Goal: Transaction & Acquisition: Purchase product/service

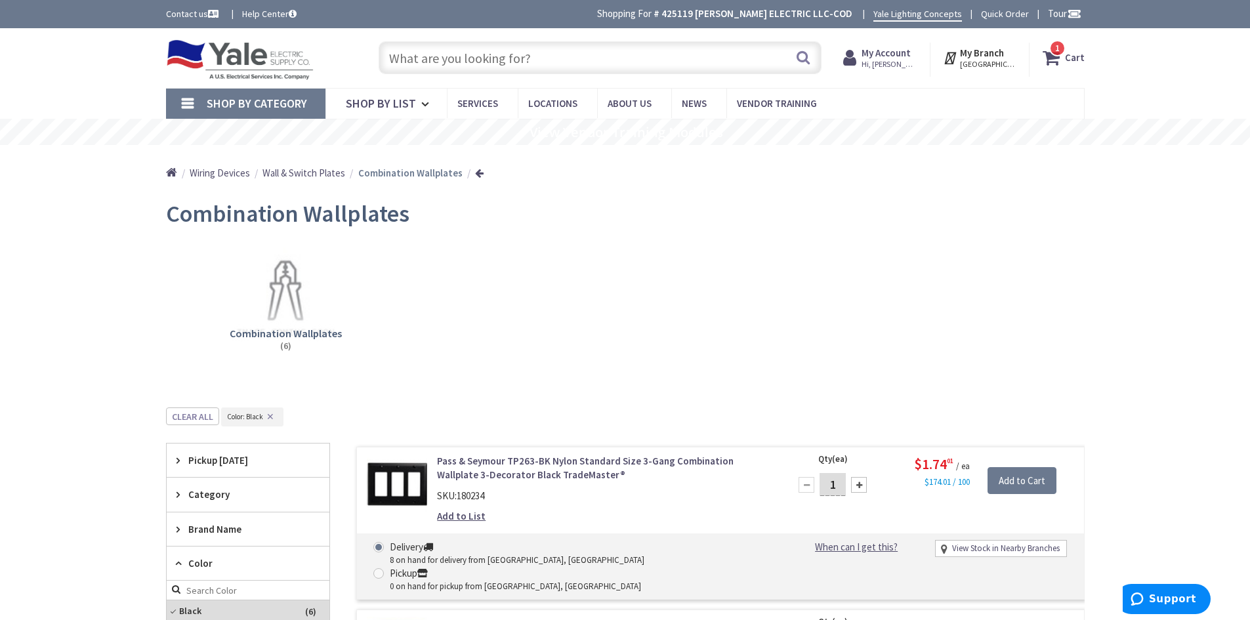
click at [445, 64] on input "text" at bounding box center [599, 57] width 443 height 33
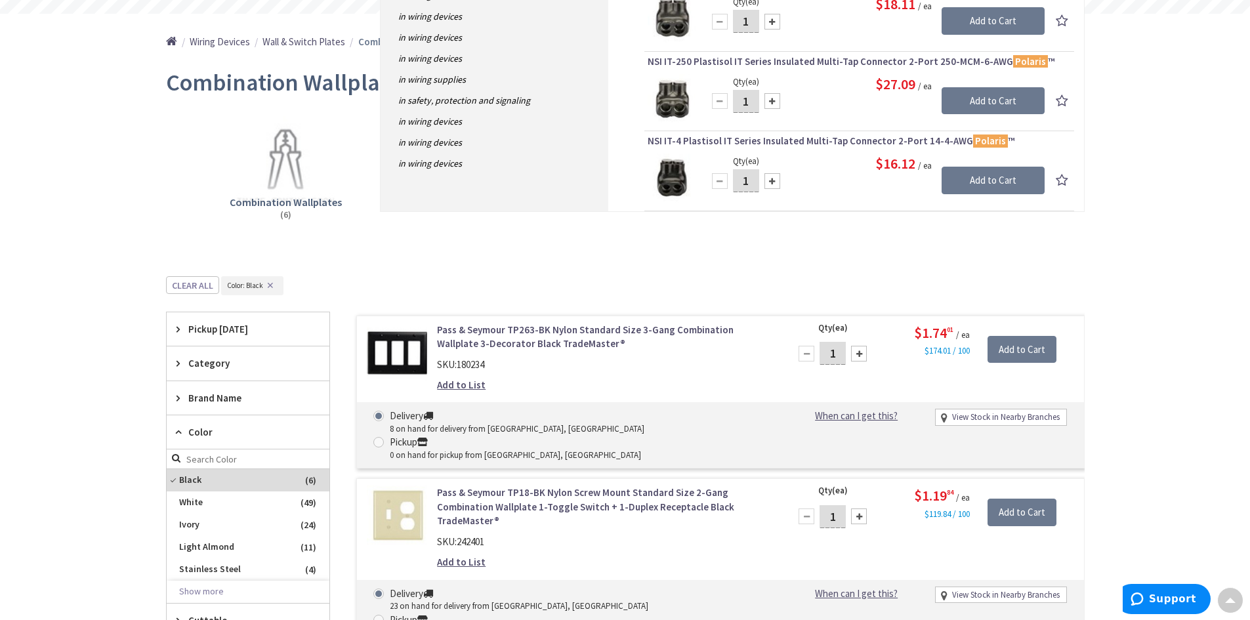
scroll to position [66, 0]
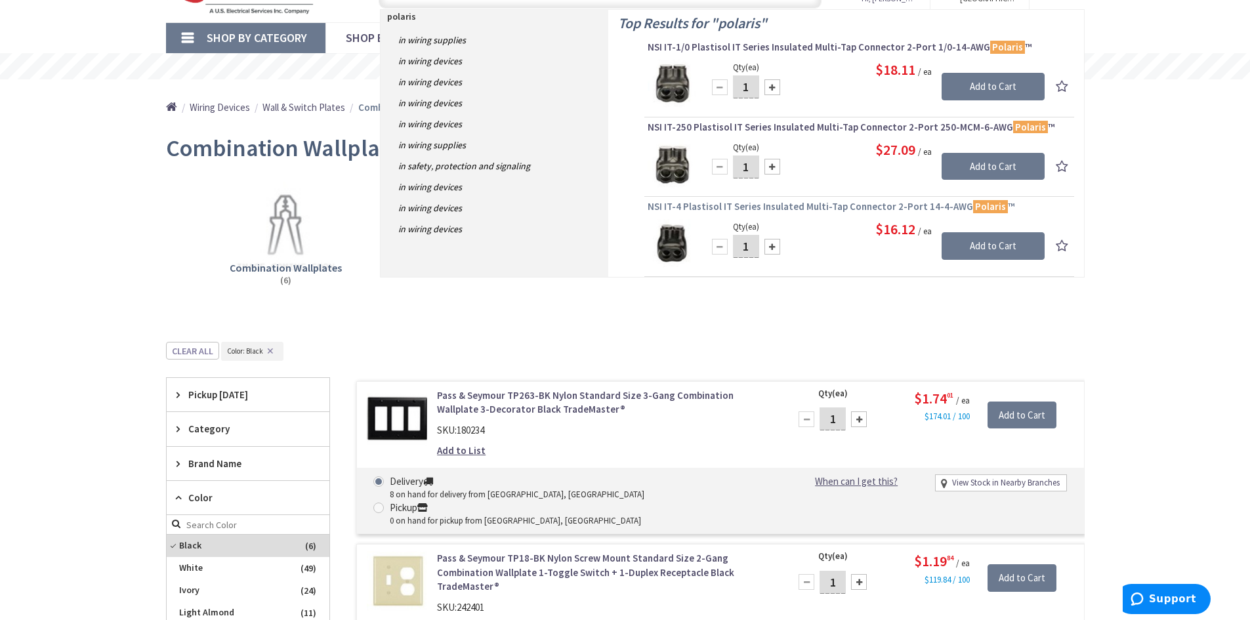
type input "polaris"
click at [792, 209] on span "NSI IT-4 Plastisol IT Series Insulated Multi-Tap Connector 2-Port 14-4-AWG Pola…" at bounding box center [858, 206] width 423 height 13
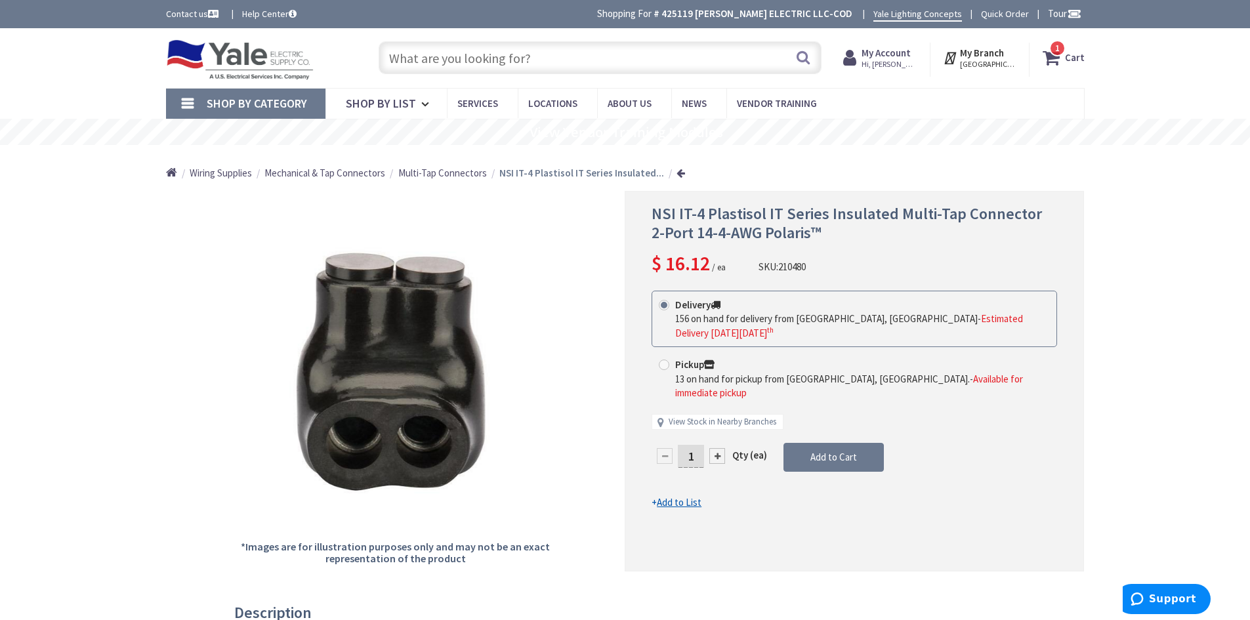
click at [438, 173] on span "Multi-Tap Connectors" at bounding box center [442, 173] width 89 height 12
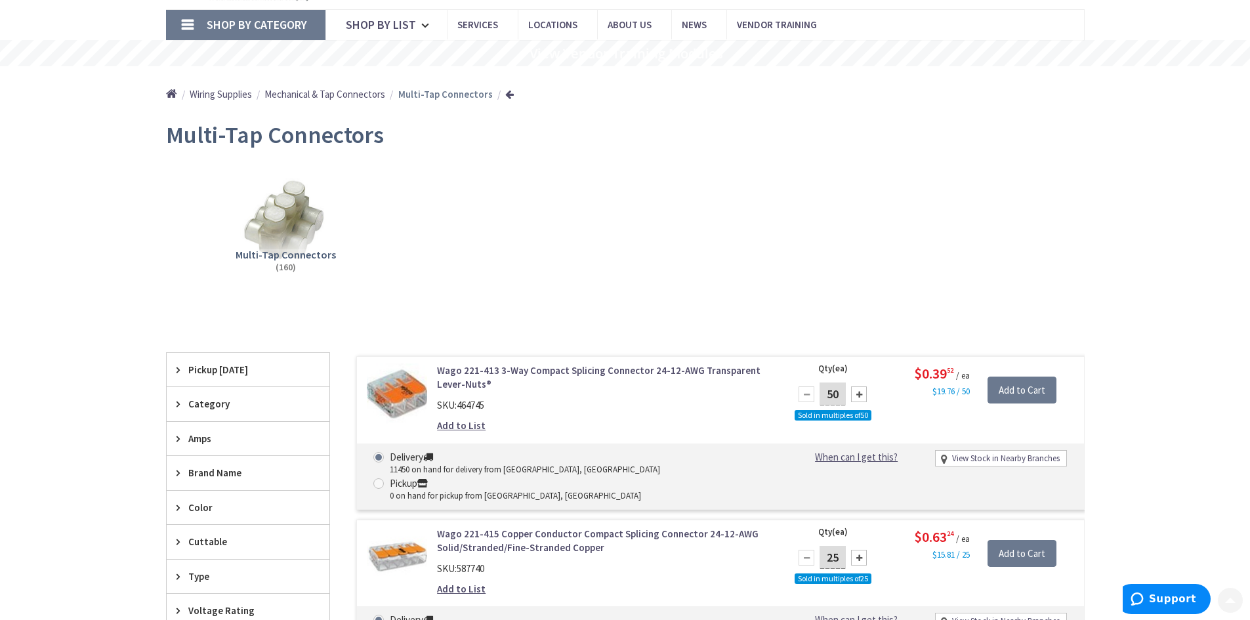
scroll to position [131, 0]
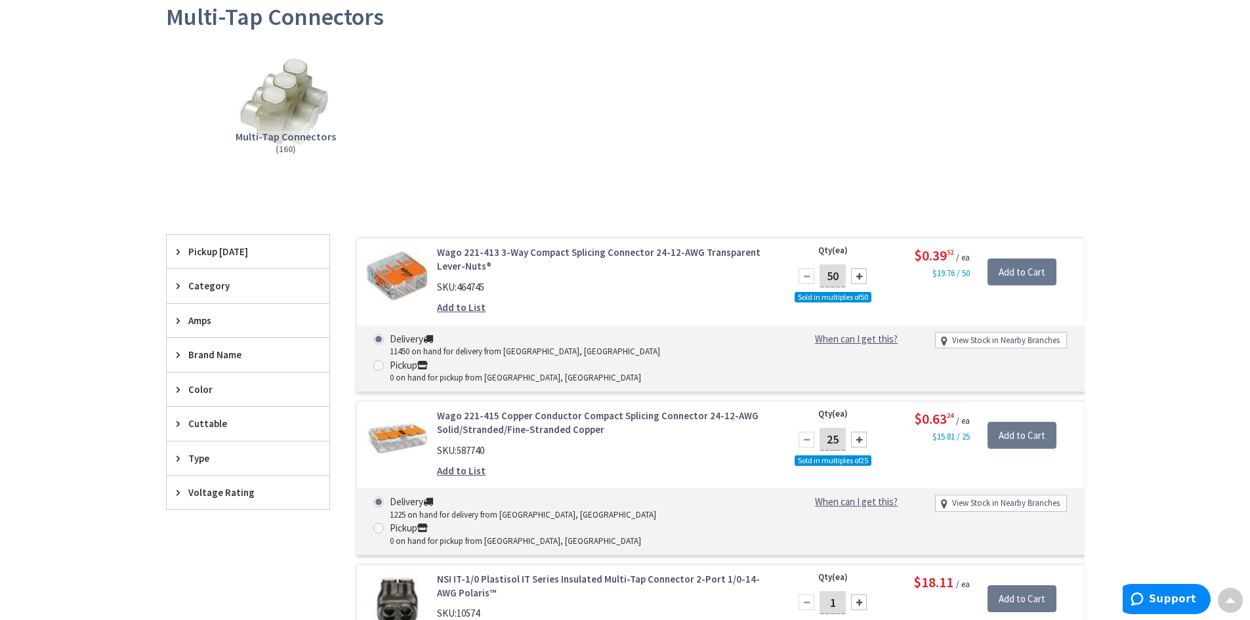
click at [304, 105] on img at bounding box center [285, 103] width 119 height 119
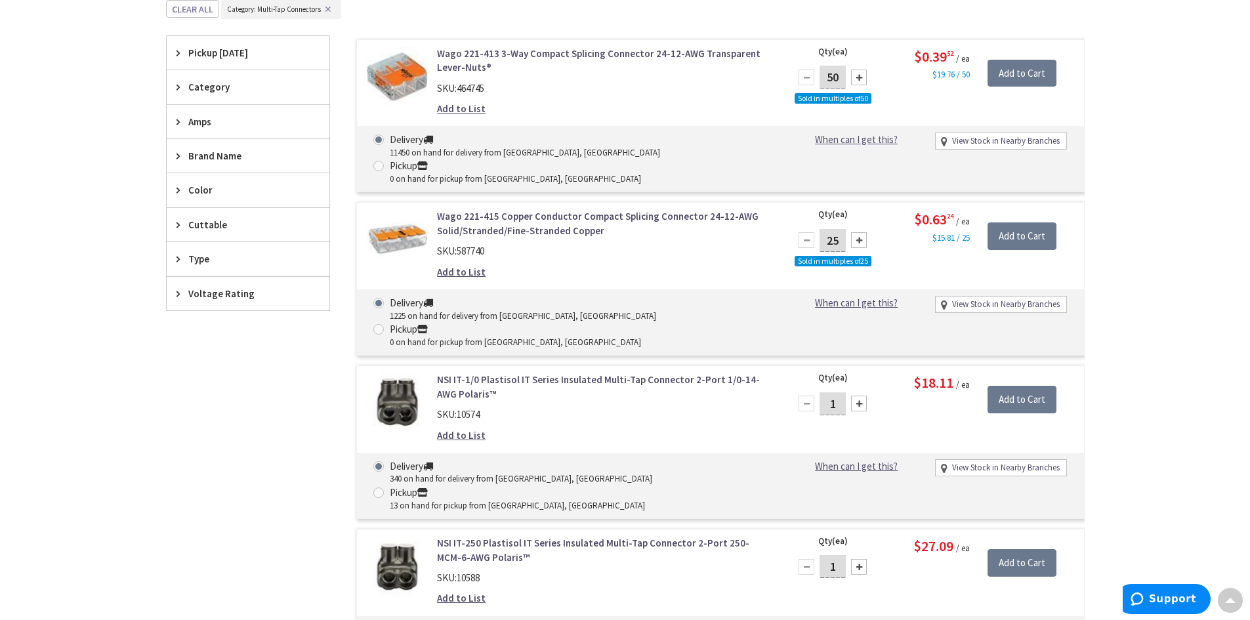
scroll to position [342, 0]
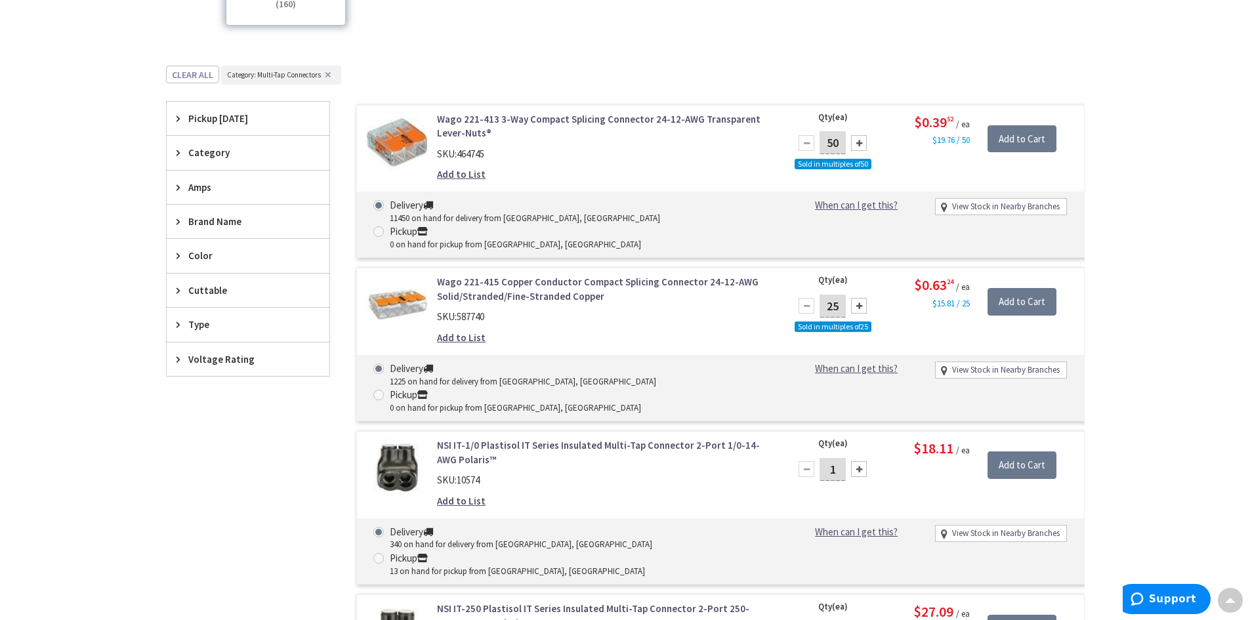
click at [205, 149] on span "Category" at bounding box center [241, 153] width 107 height 14
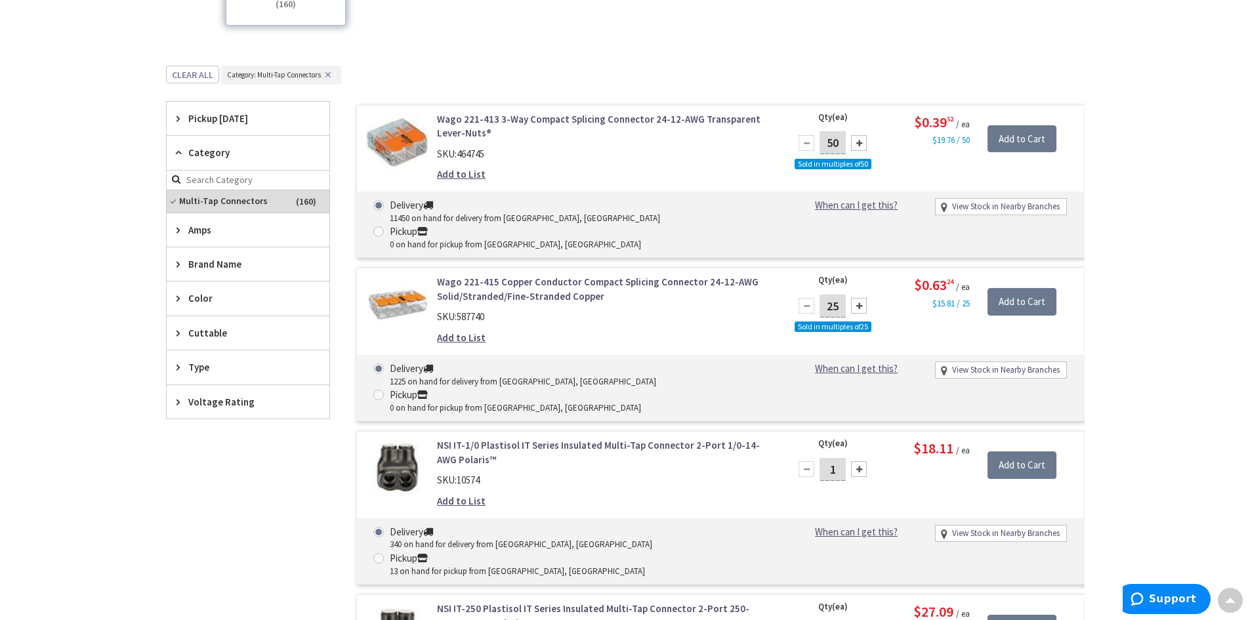
click at [205, 149] on span "Category" at bounding box center [241, 153] width 107 height 14
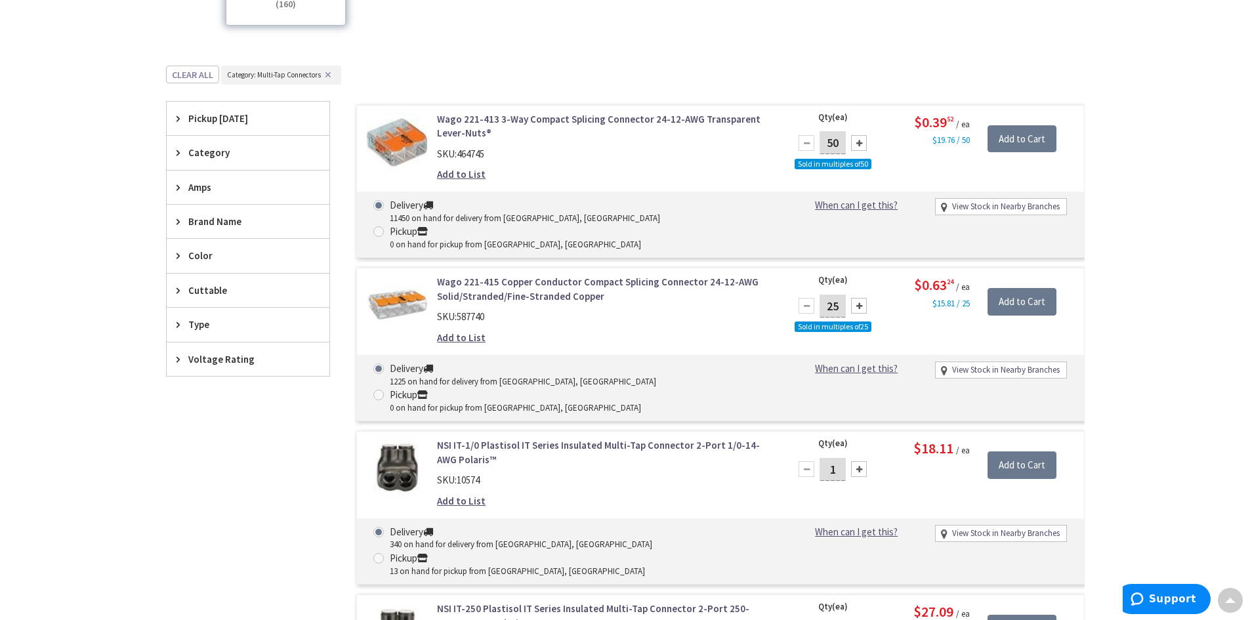
click at [201, 322] on span "Type" at bounding box center [241, 324] width 107 height 14
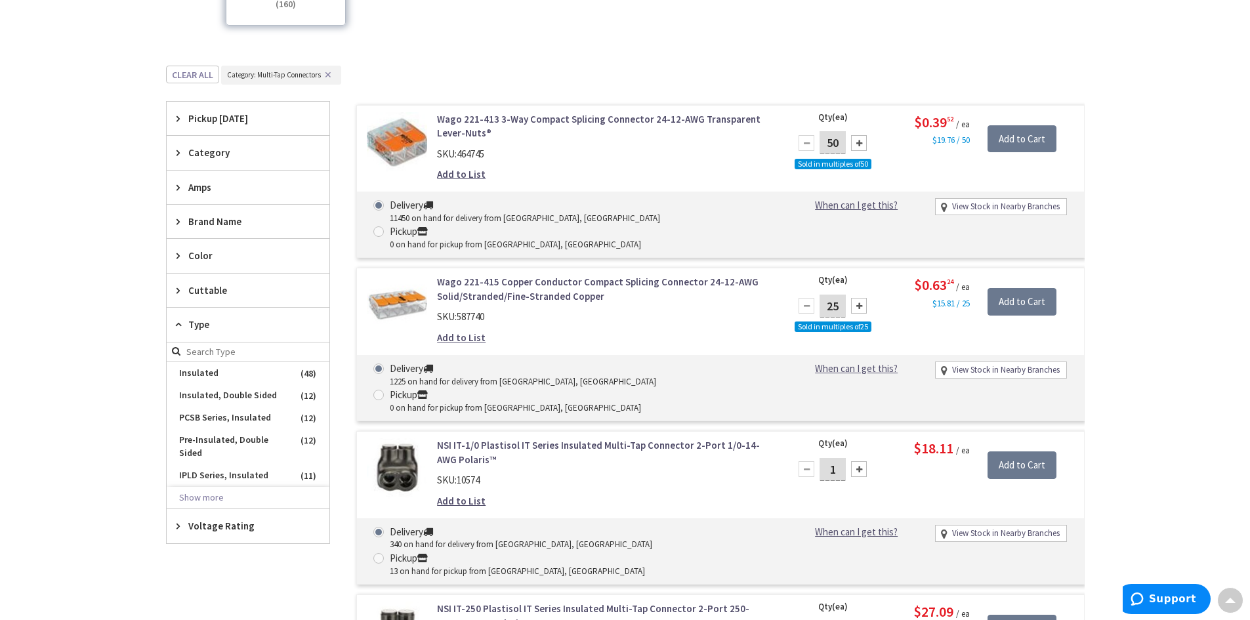
click at [201, 322] on span "Type" at bounding box center [241, 324] width 107 height 14
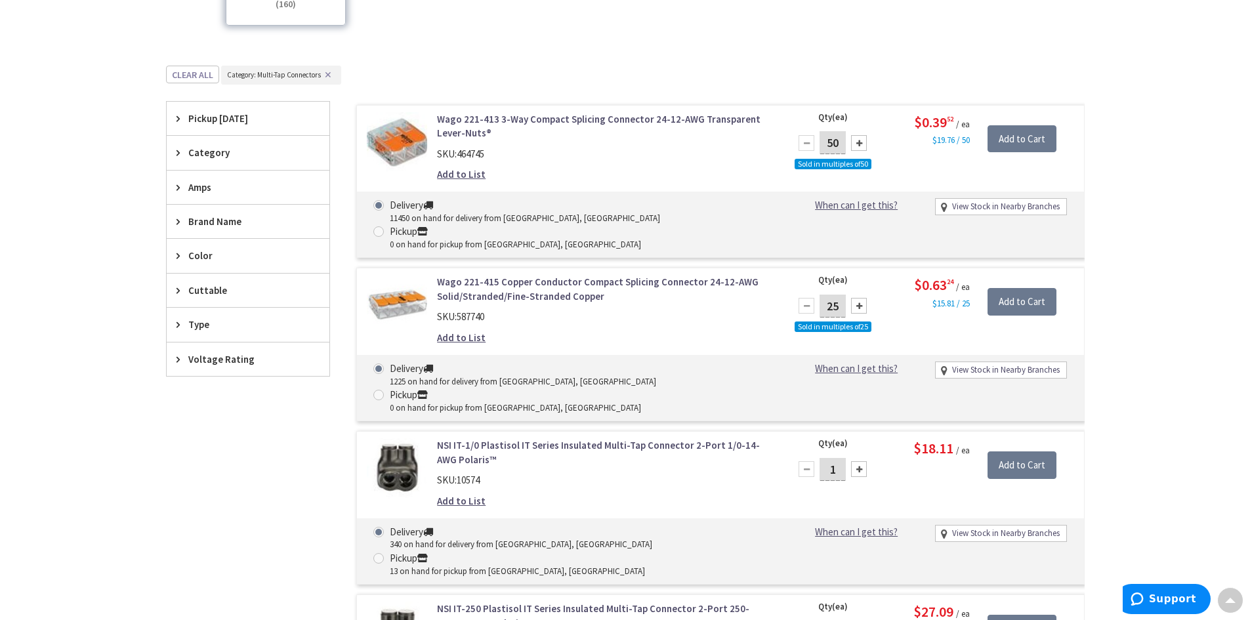
click at [201, 322] on span "Type" at bounding box center [241, 324] width 107 height 14
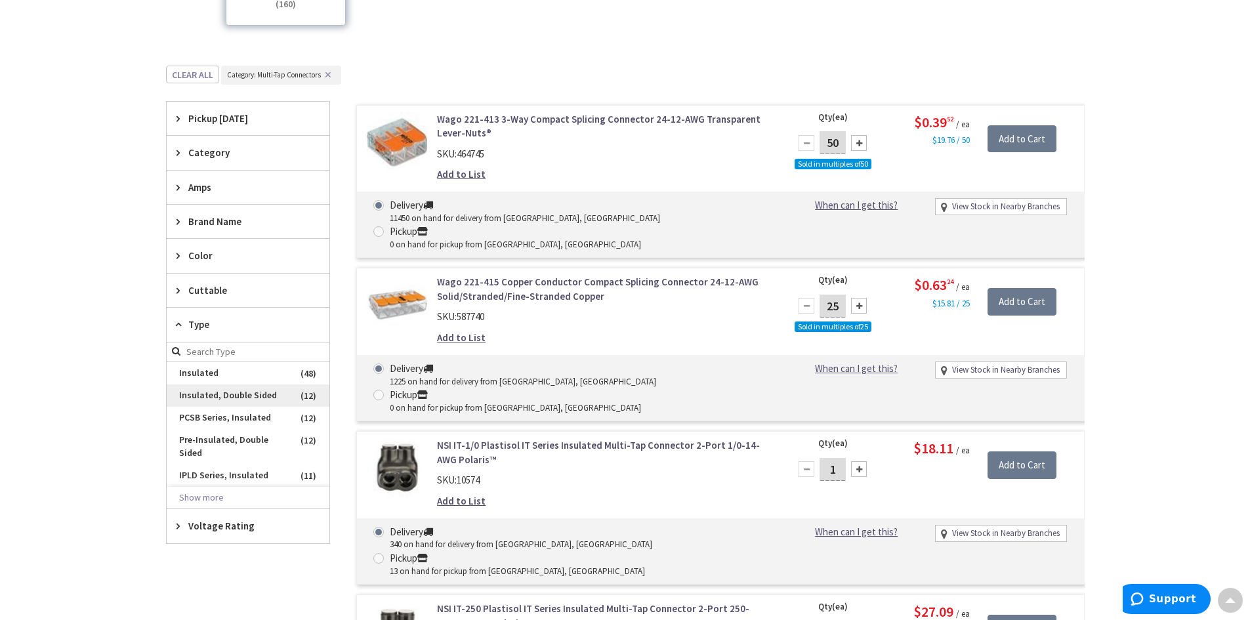
click at [232, 392] on span "Insulated, Double Sided" at bounding box center [248, 395] width 163 height 22
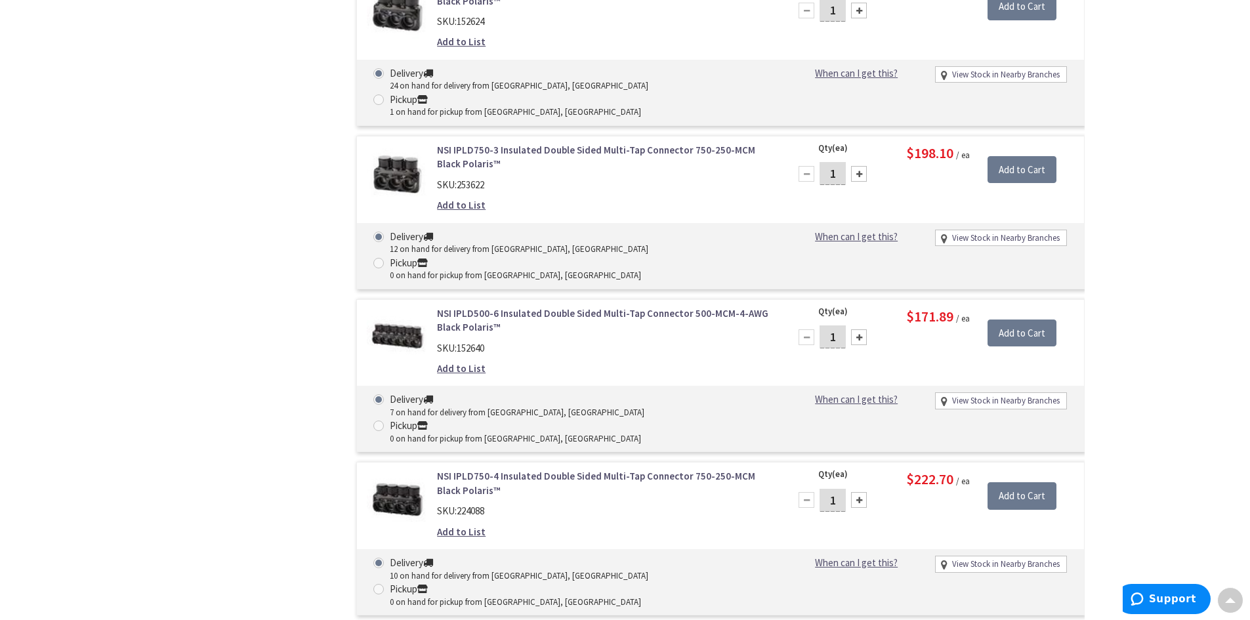
scroll to position [932, 0]
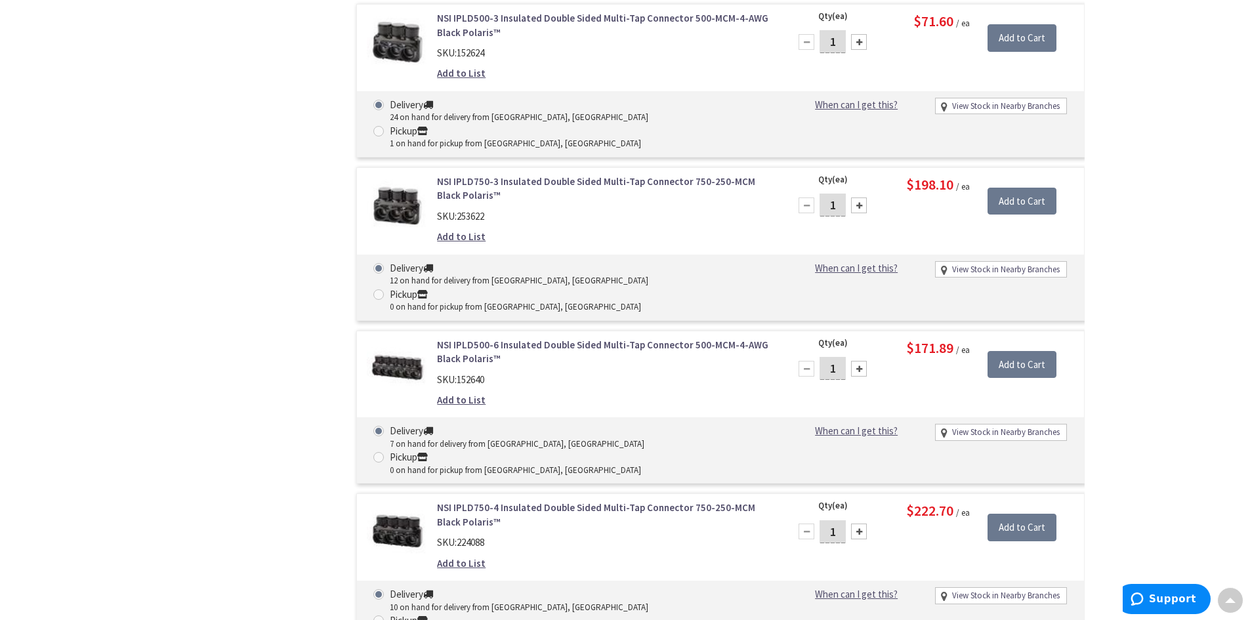
click at [857, 361] on div at bounding box center [859, 369] width 16 height 16
type input "3"
click at [1021, 351] on input "Add to Cart" at bounding box center [1021, 365] width 69 height 28
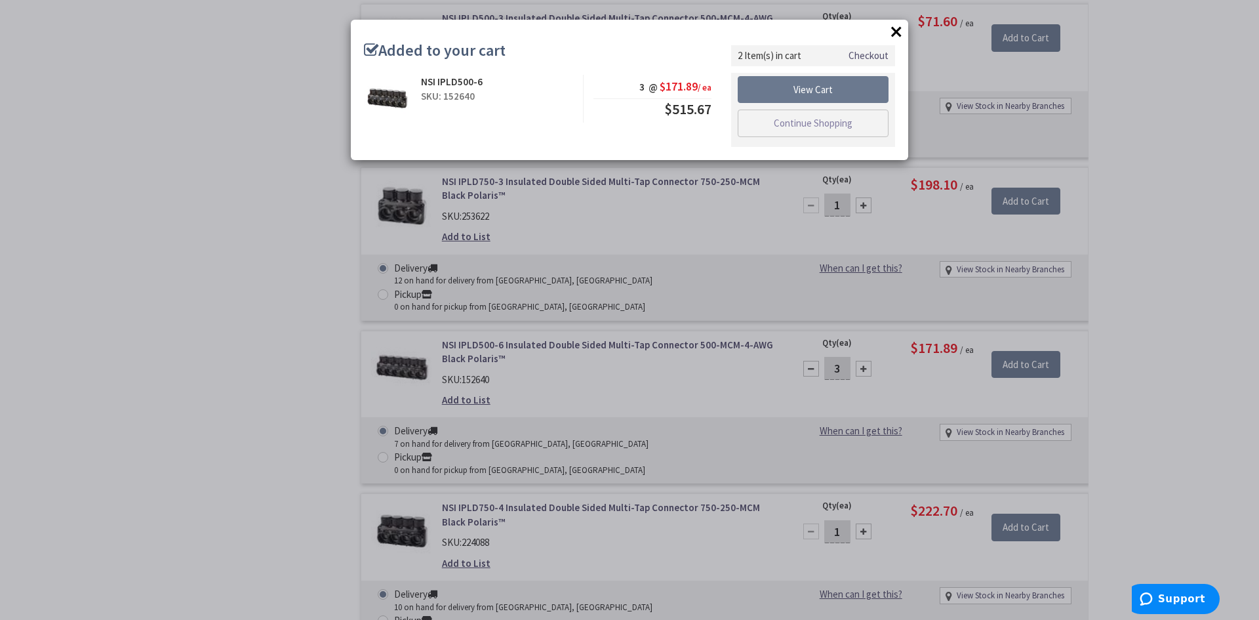
click at [896, 31] on button "×" at bounding box center [897, 32] width 20 height 20
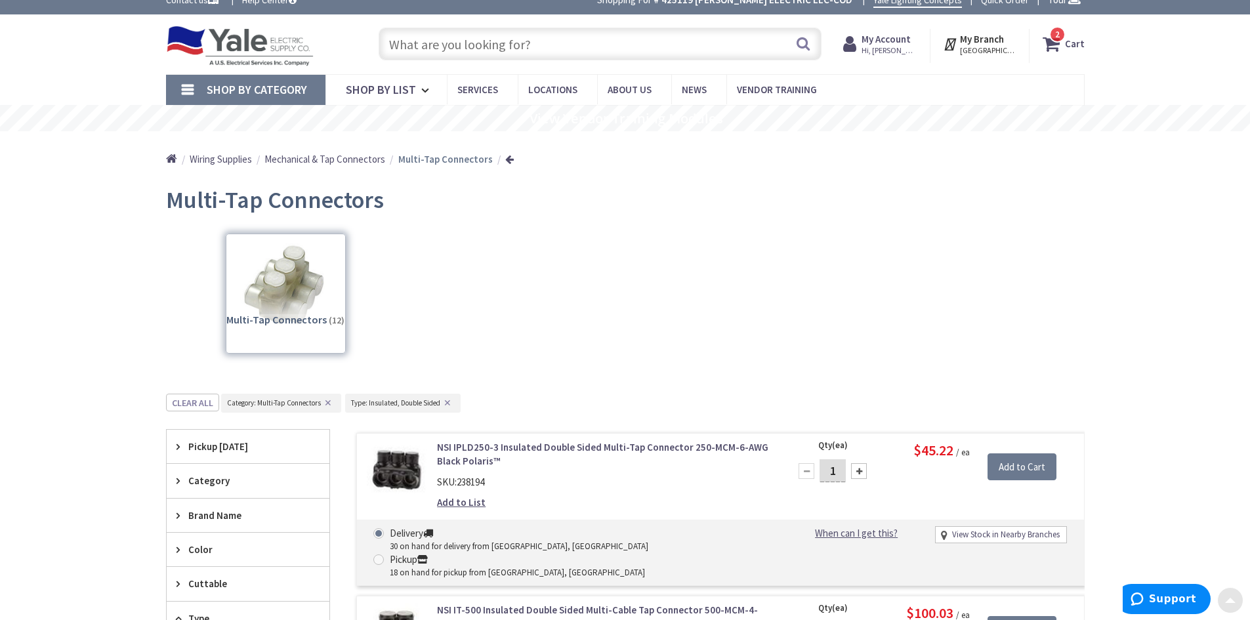
scroll to position [0, 0]
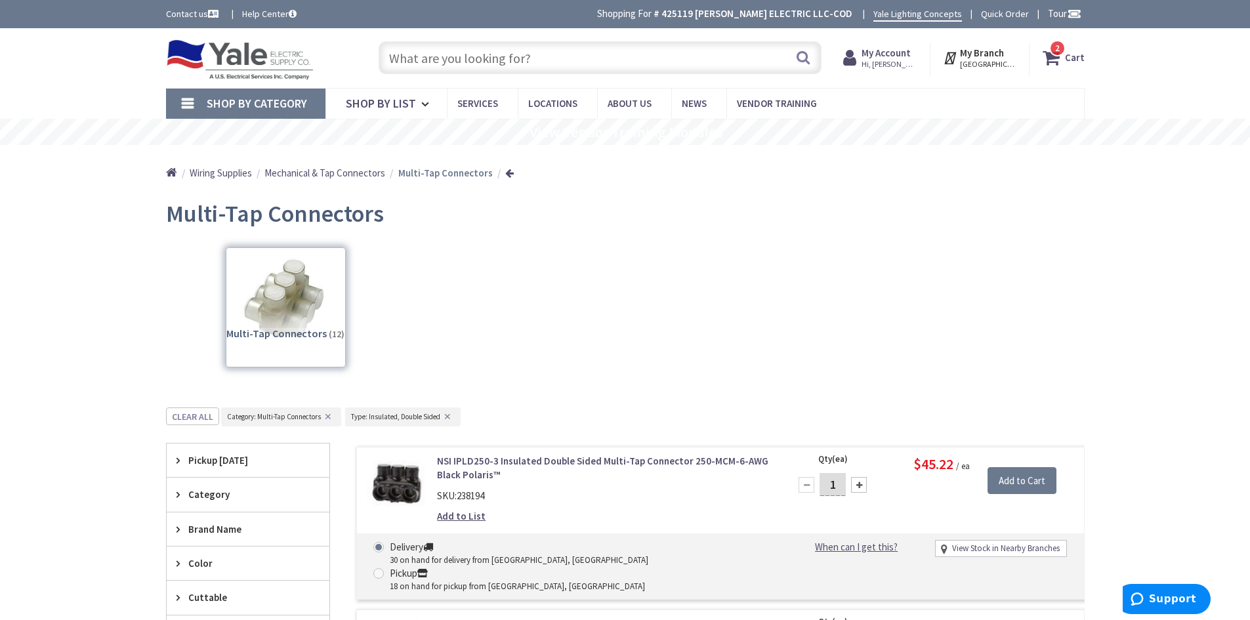
click at [594, 58] on input "text" at bounding box center [599, 57] width 443 height 33
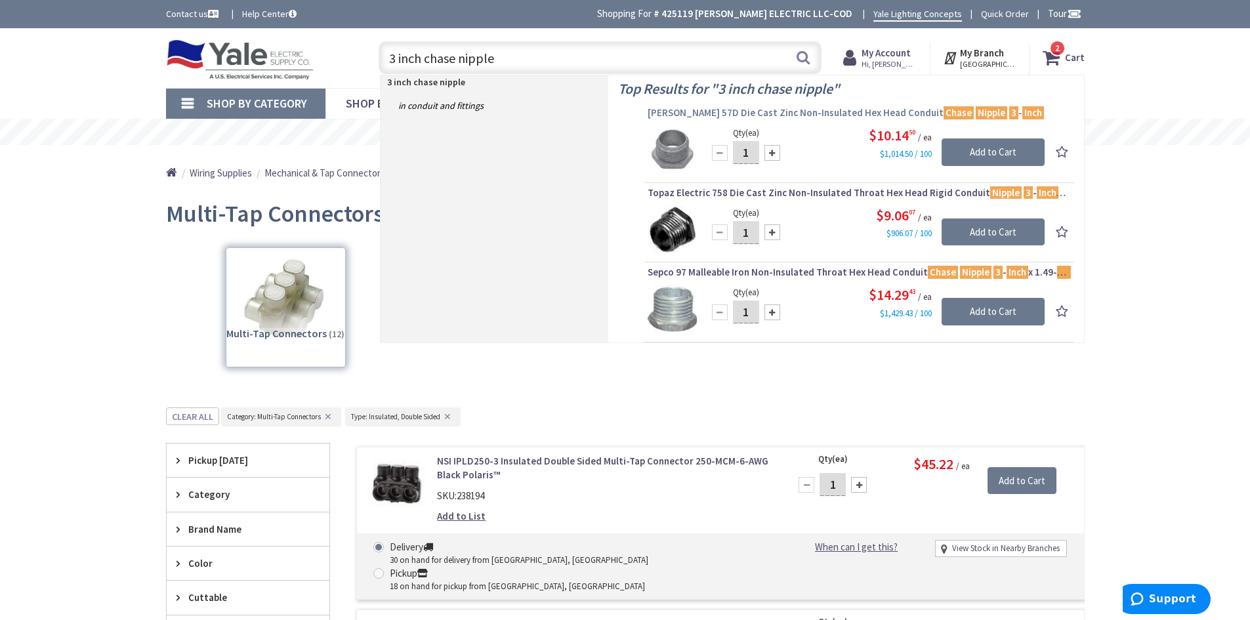
type input "3 inch chase nipple"
click at [775, 112] on span "Crouse-Hinds 57D Die Cast Zinc Non-Insulated Hex Head Conduit Chase Nipple 3 - …" at bounding box center [858, 112] width 423 height 13
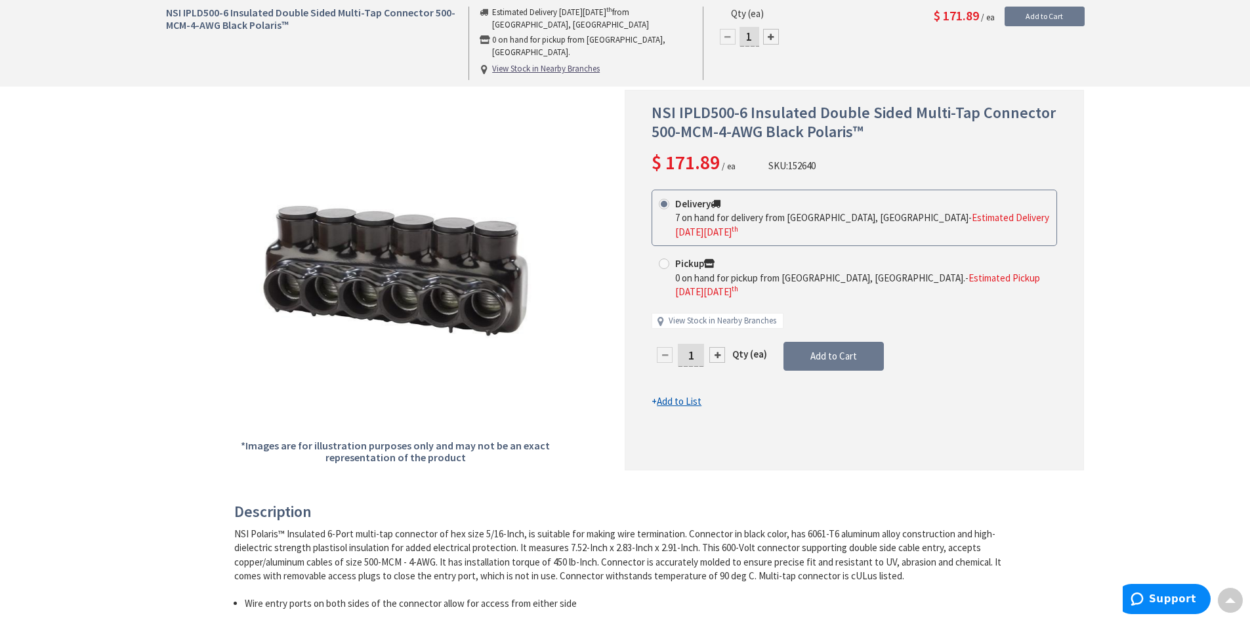
scroll to position [66, 0]
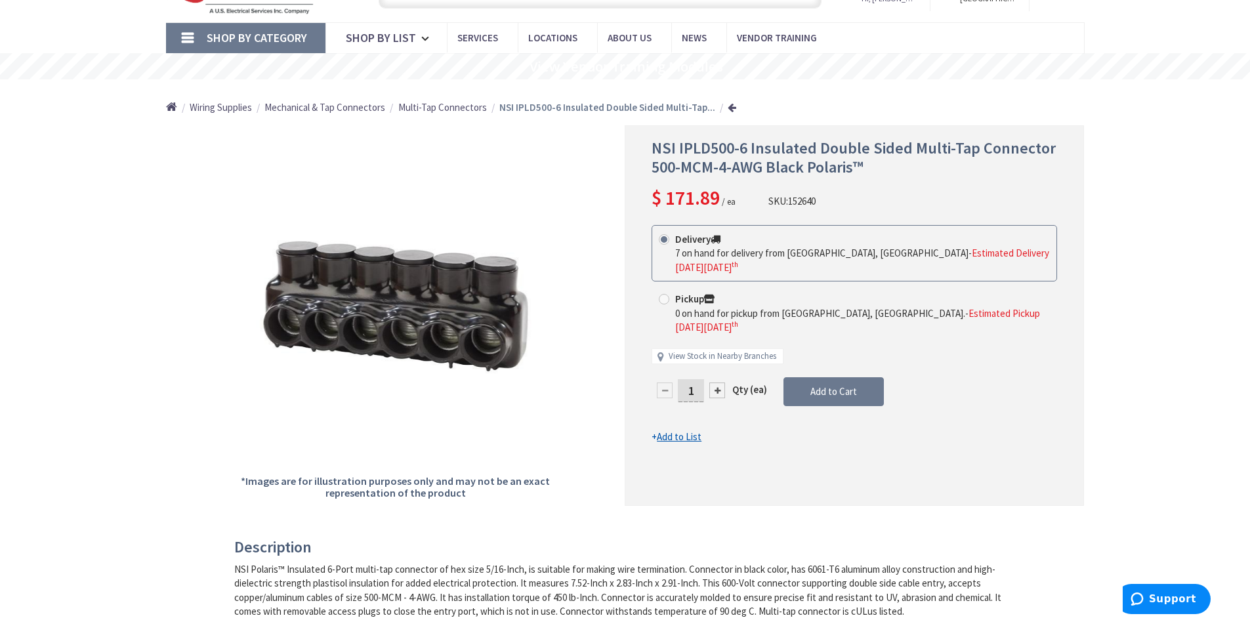
click at [716, 382] on div at bounding box center [717, 390] width 16 height 16
click at [716, 362] on div at bounding box center [854, 315] width 458 height 378
click at [716, 382] on div at bounding box center [717, 390] width 16 height 16
type input "3"
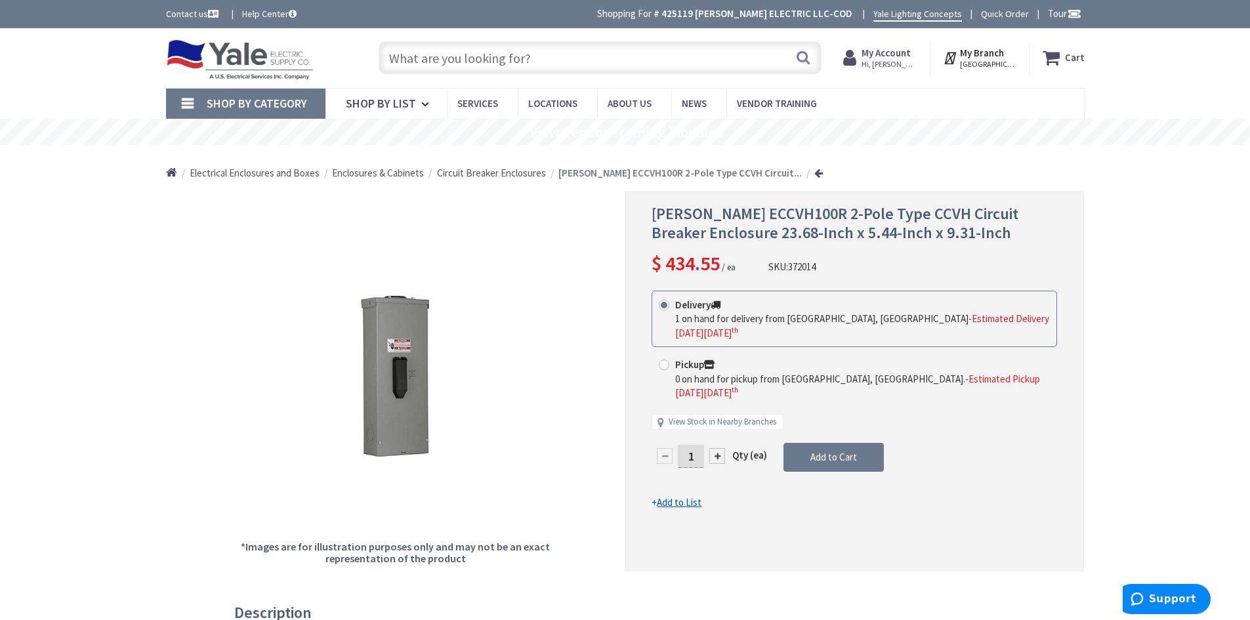
click at [638, 57] on input "text" at bounding box center [599, 57] width 443 height 33
paste input "CH BR2L125RP"
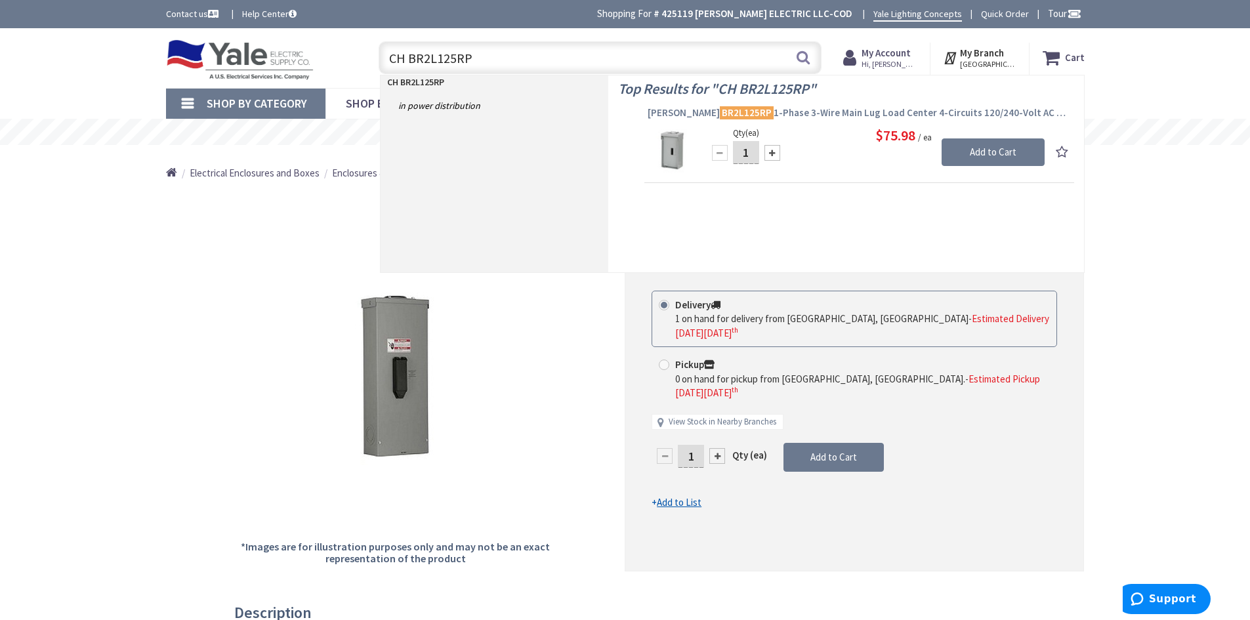
type input "CH BR2L125RP"
click at [768, 114] on span "Eaton BR2L125RP 1-Phase 3-Wire Main Lug Load Center 4-Circuits 120/240-Volt AC …" at bounding box center [858, 112] width 423 height 13
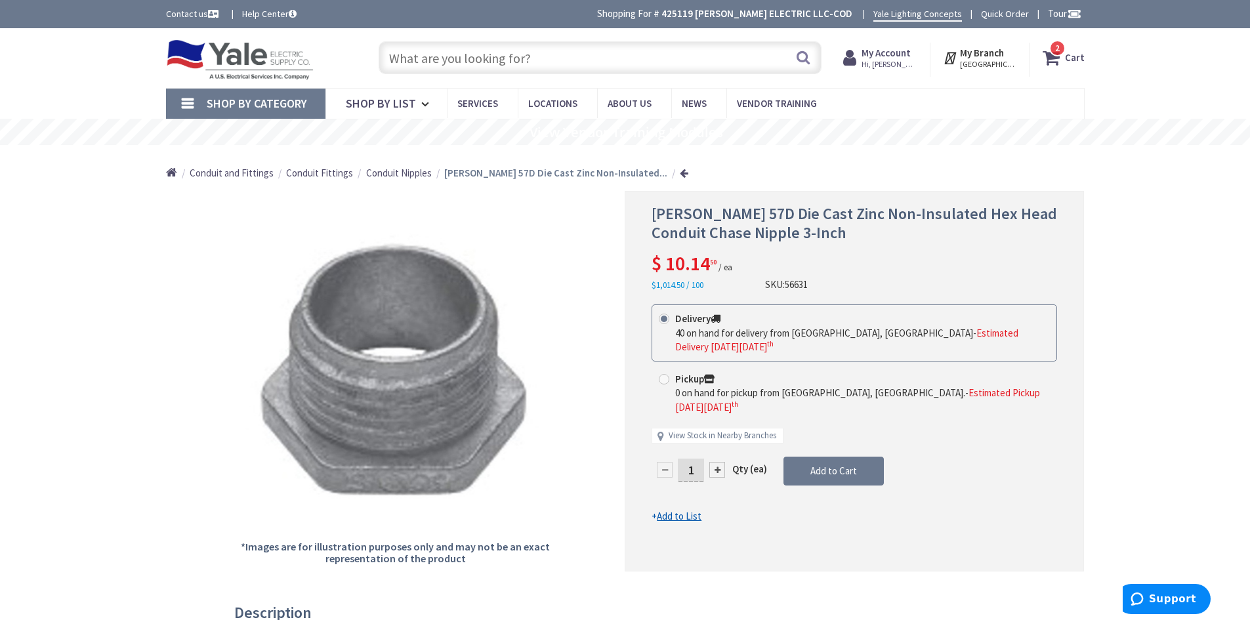
click at [1064, 58] on icon at bounding box center [1053, 58] width 22 height 24
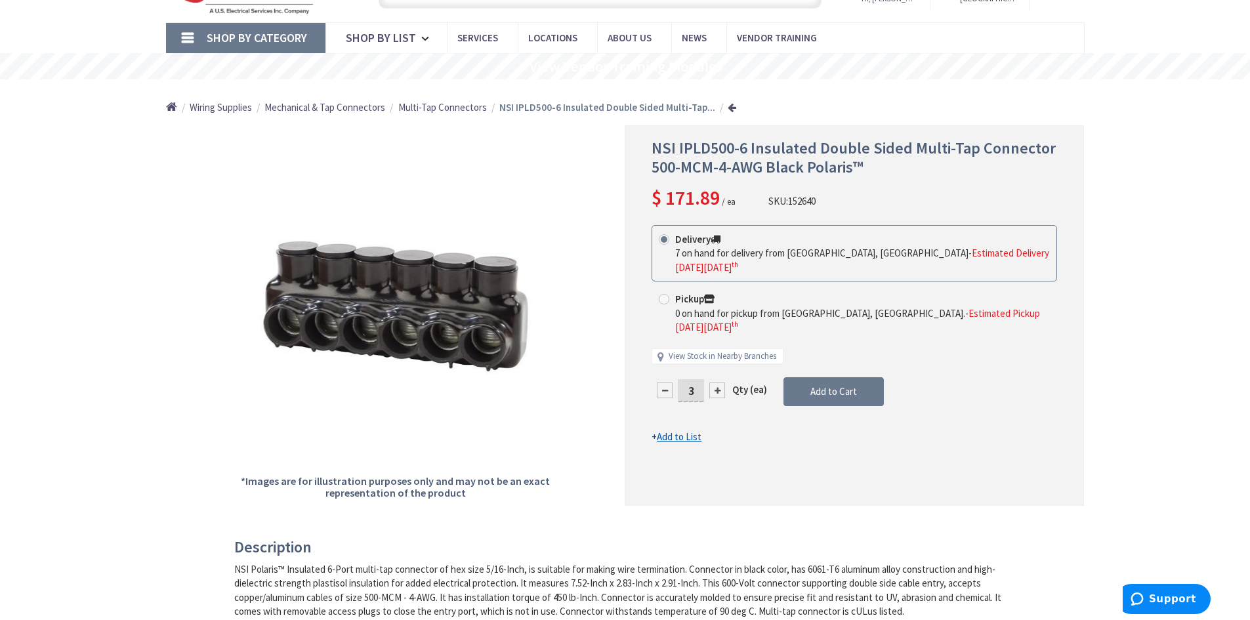
click at [449, 106] on span "Multi-Tap Connectors" at bounding box center [442, 107] width 89 height 12
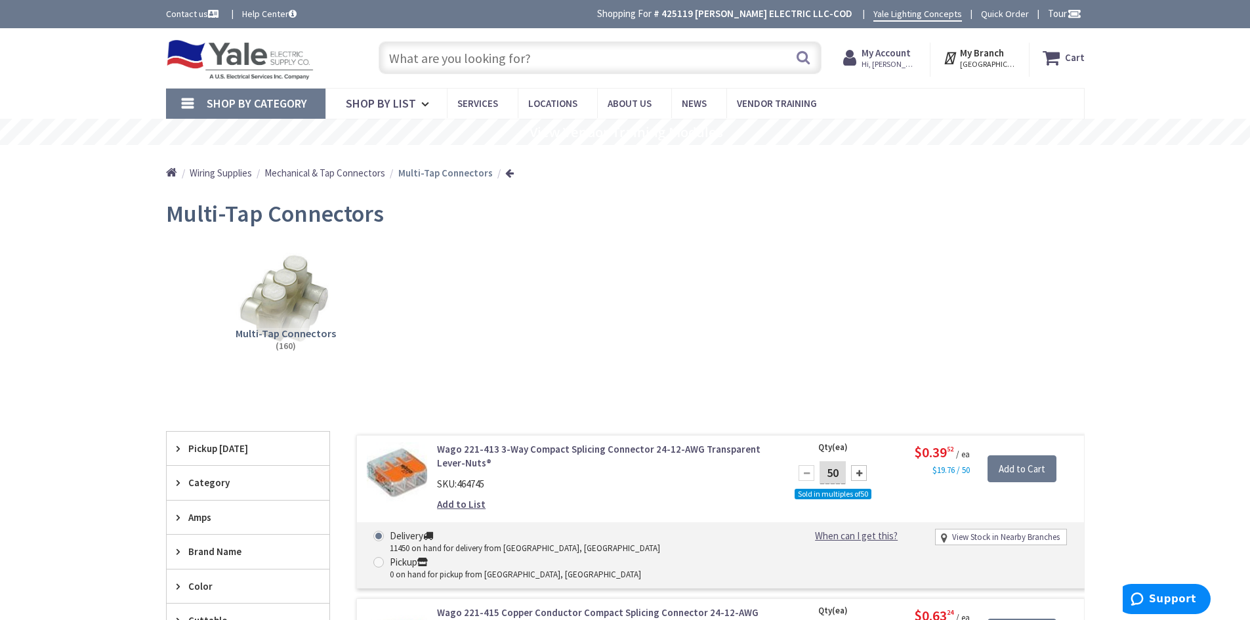
click at [267, 312] on img at bounding box center [285, 300] width 119 height 119
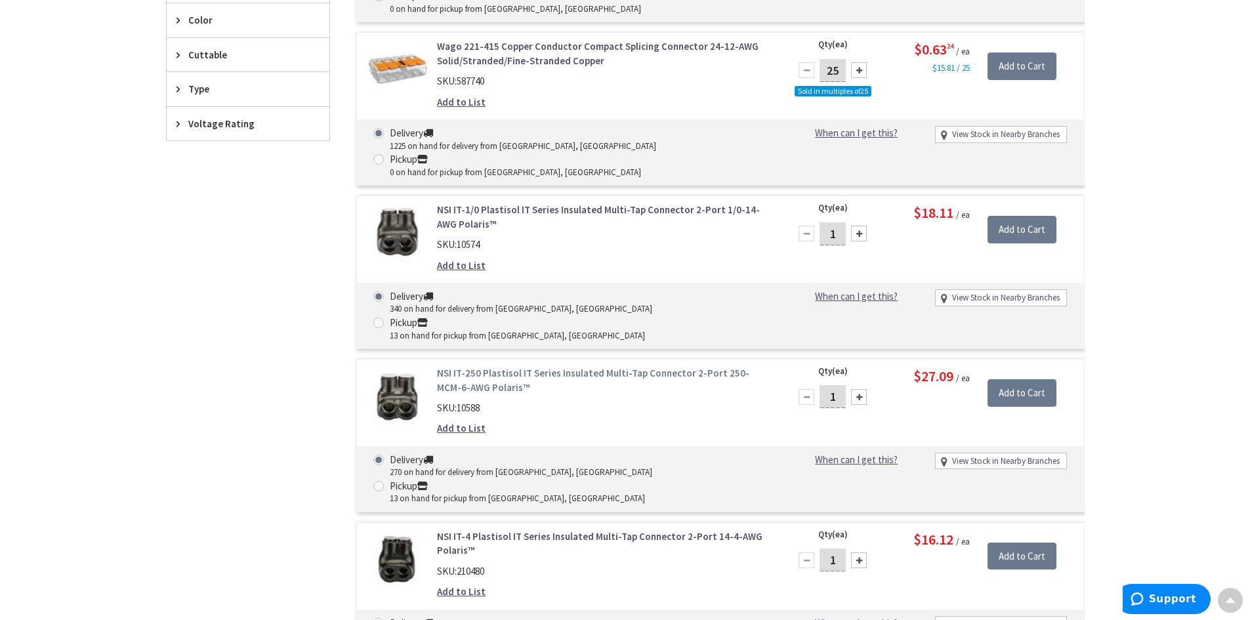
scroll to position [276, 0]
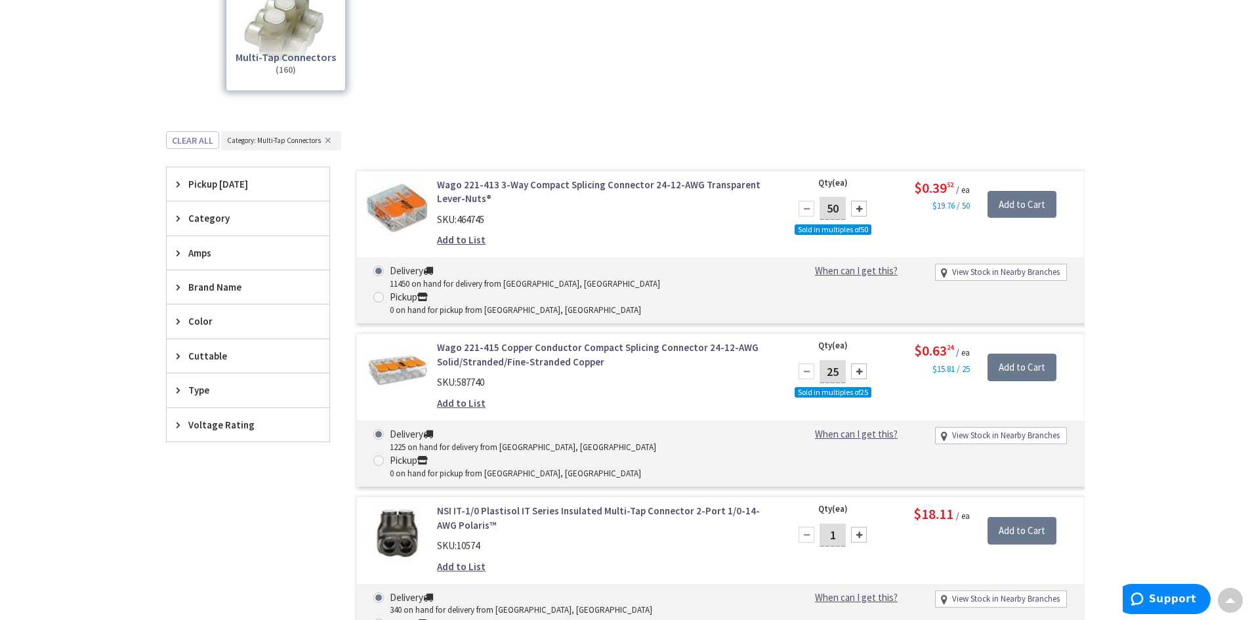
click at [201, 218] on span "Category" at bounding box center [241, 218] width 107 height 14
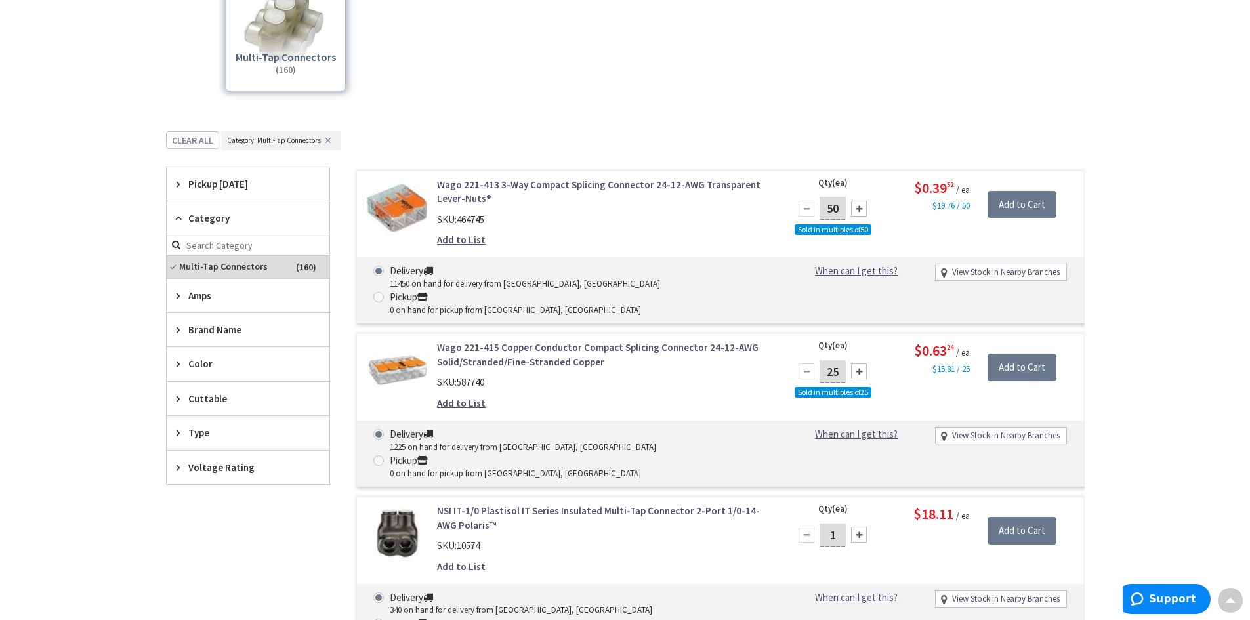
click at [211, 221] on span "Category" at bounding box center [241, 218] width 107 height 14
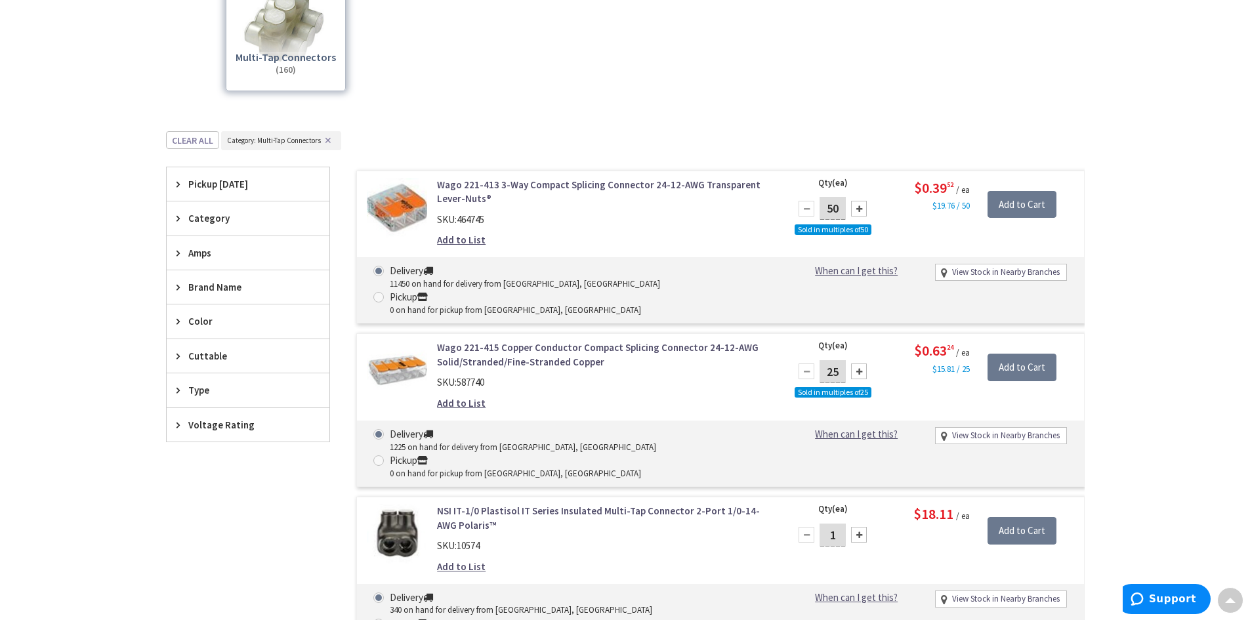
click at [197, 386] on span "Type" at bounding box center [241, 390] width 107 height 14
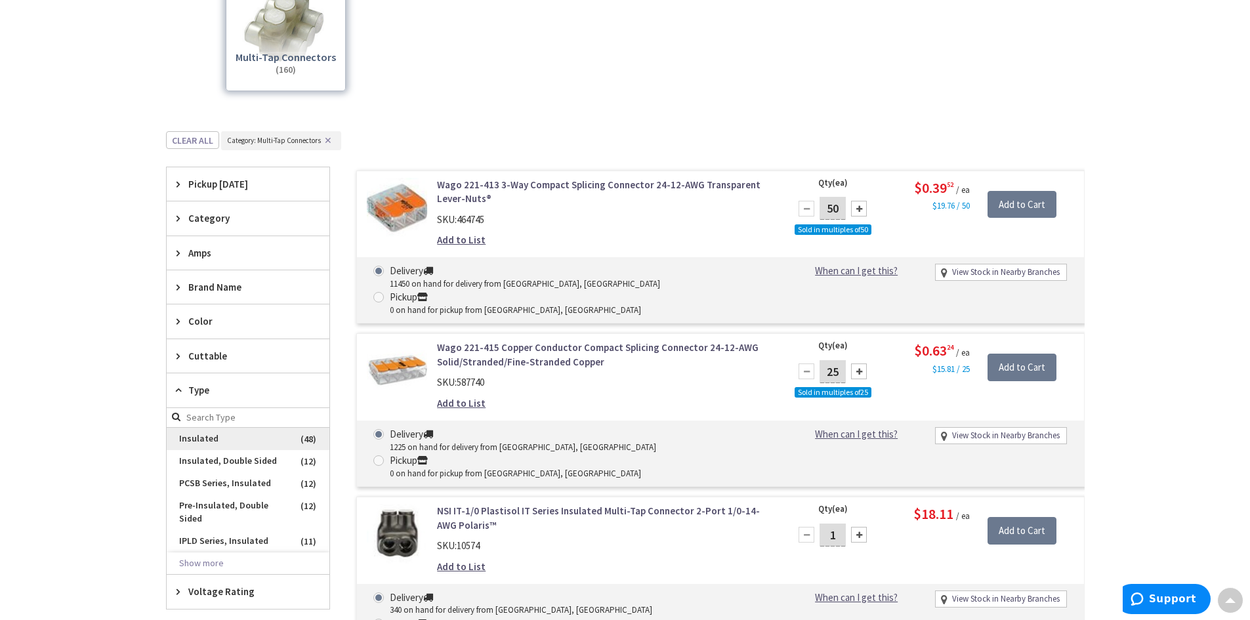
click at [208, 435] on span "Insulated" at bounding box center [248, 439] width 163 height 22
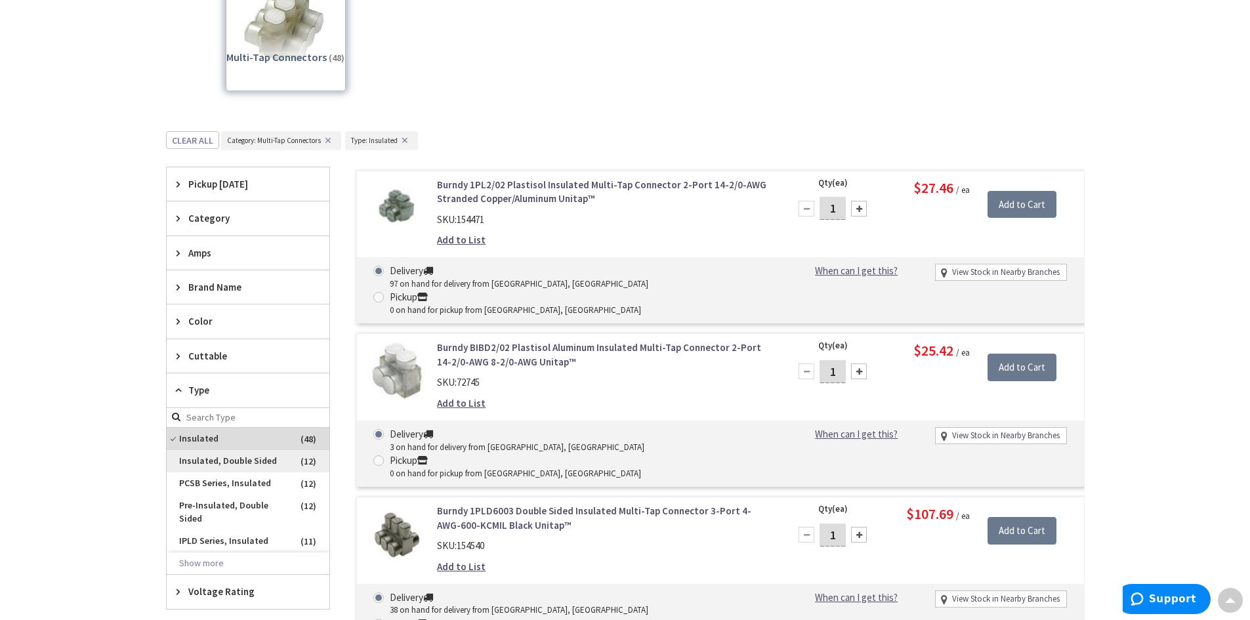
click at [255, 460] on span "Insulated, Double Sided" at bounding box center [248, 461] width 163 height 22
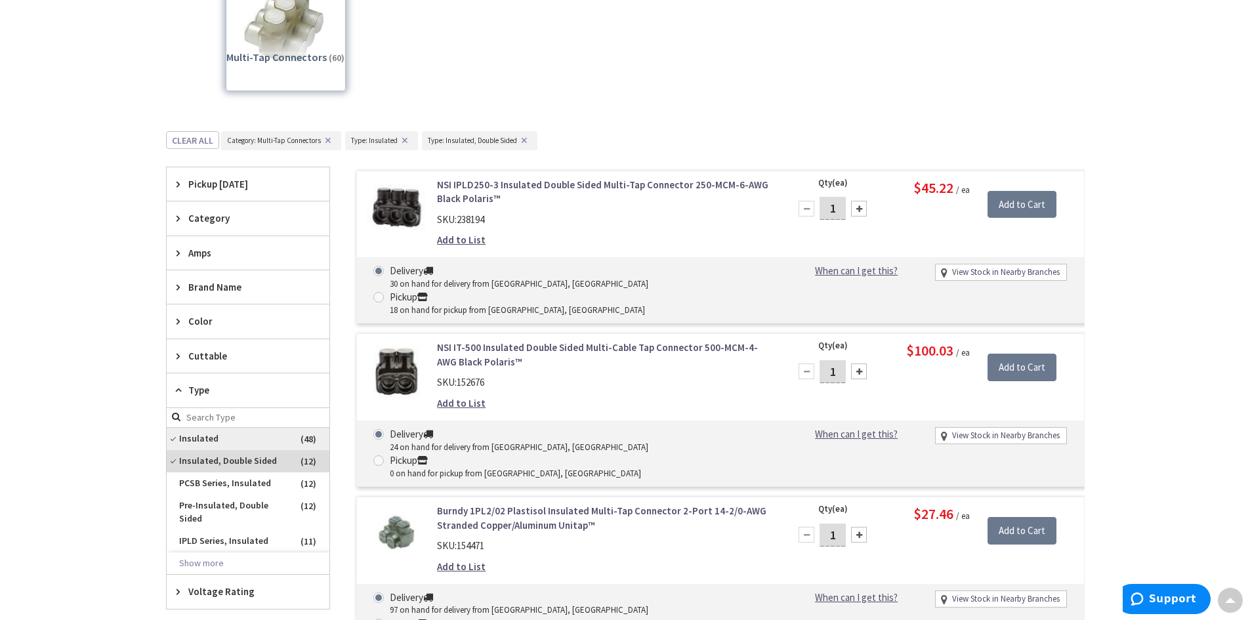
click at [197, 435] on span "Insulated" at bounding box center [248, 439] width 163 height 22
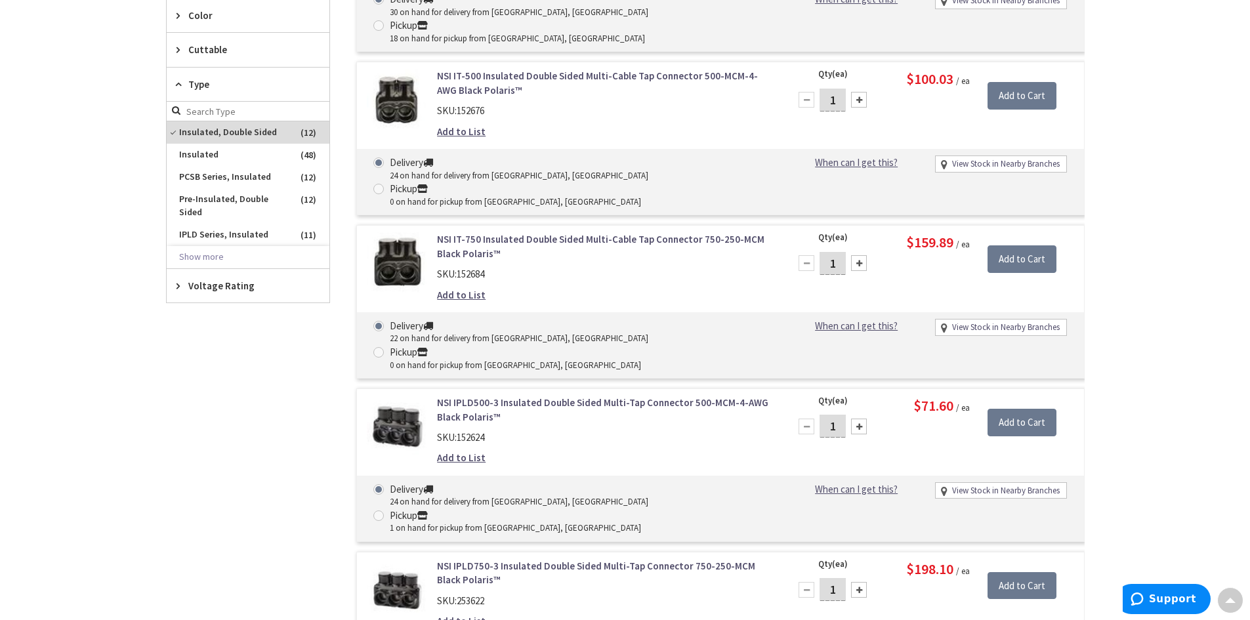
scroll to position [342, 0]
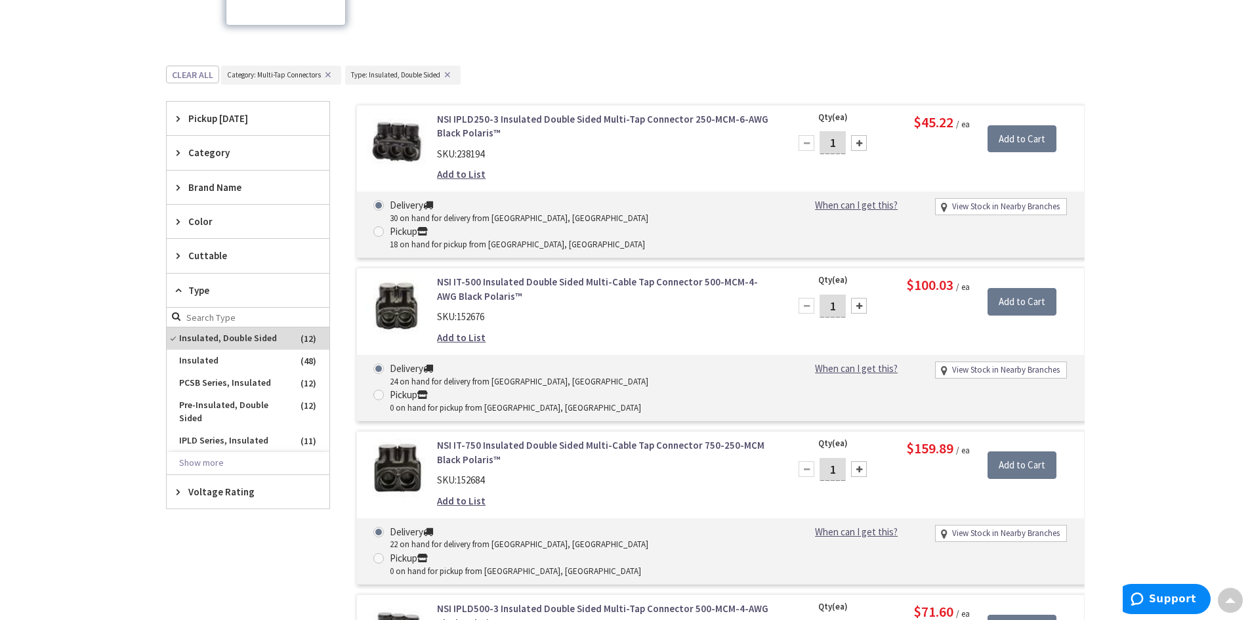
click at [327, 75] on button "✕" at bounding box center [328, 74] width 14 height 9
click at [194, 464] on button "Show more" at bounding box center [248, 463] width 163 height 22
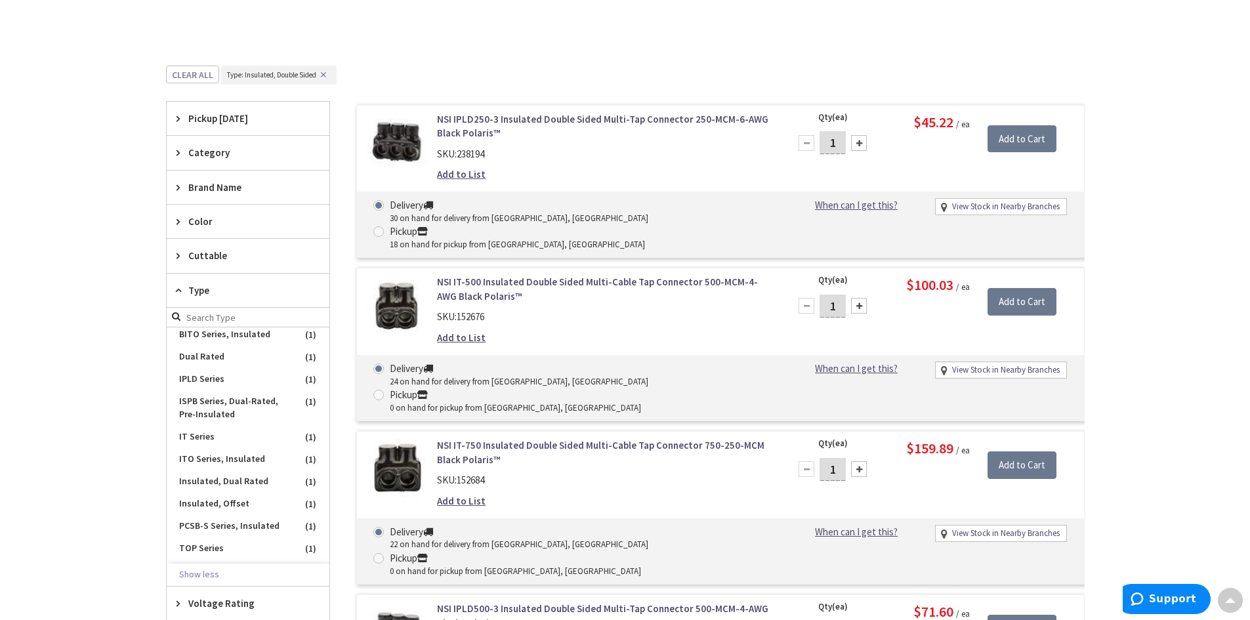
scroll to position [450, 0]
drag, startPoint x: 325, startPoint y: 72, endPoint x: 535, endPoint y: 148, distance: 223.3
click at [325, 72] on button "✕" at bounding box center [323, 74] width 14 height 9
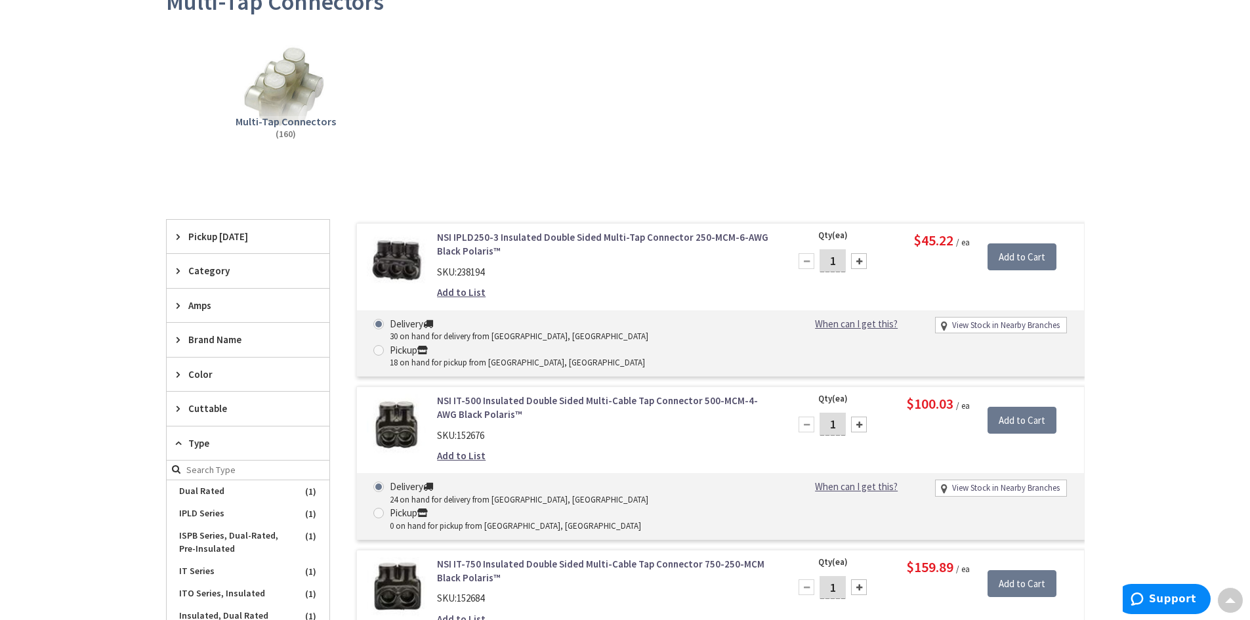
scroll to position [14, 0]
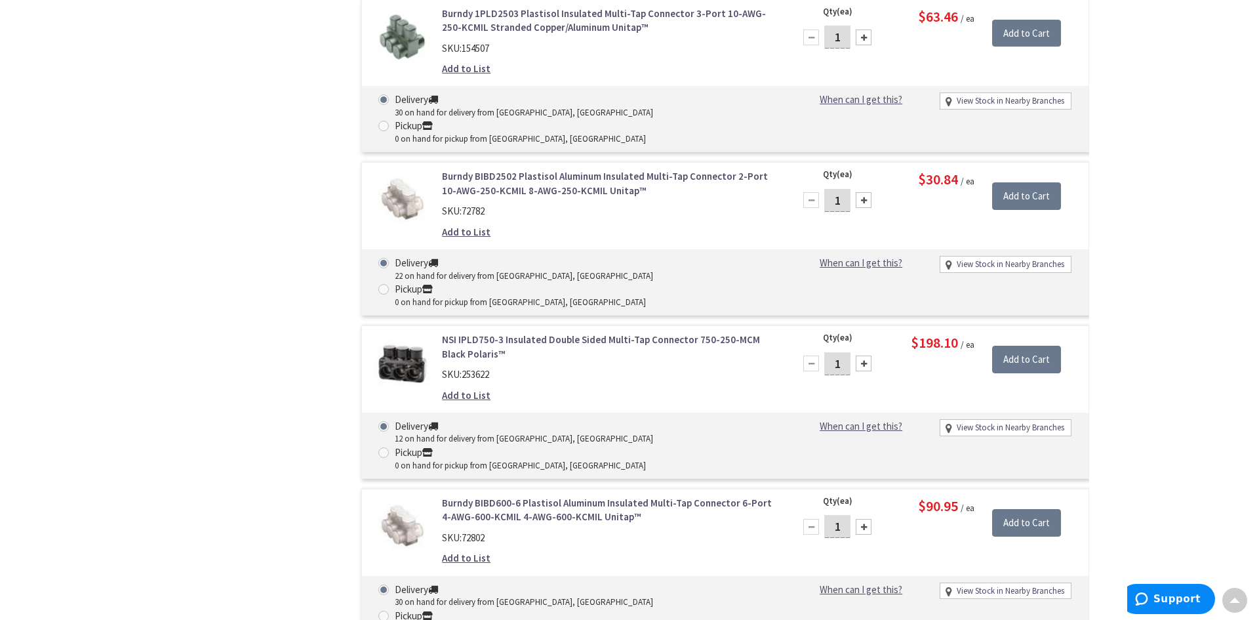
scroll to position [6376, 0]
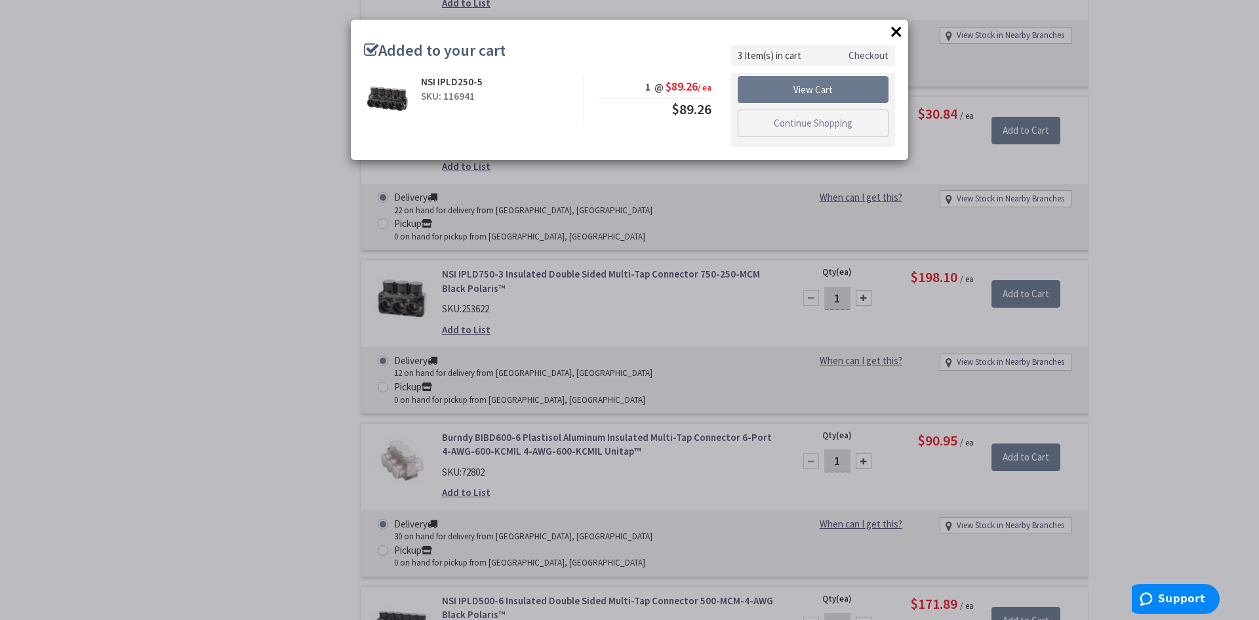
click at [896, 30] on button "×" at bounding box center [897, 32] width 20 height 20
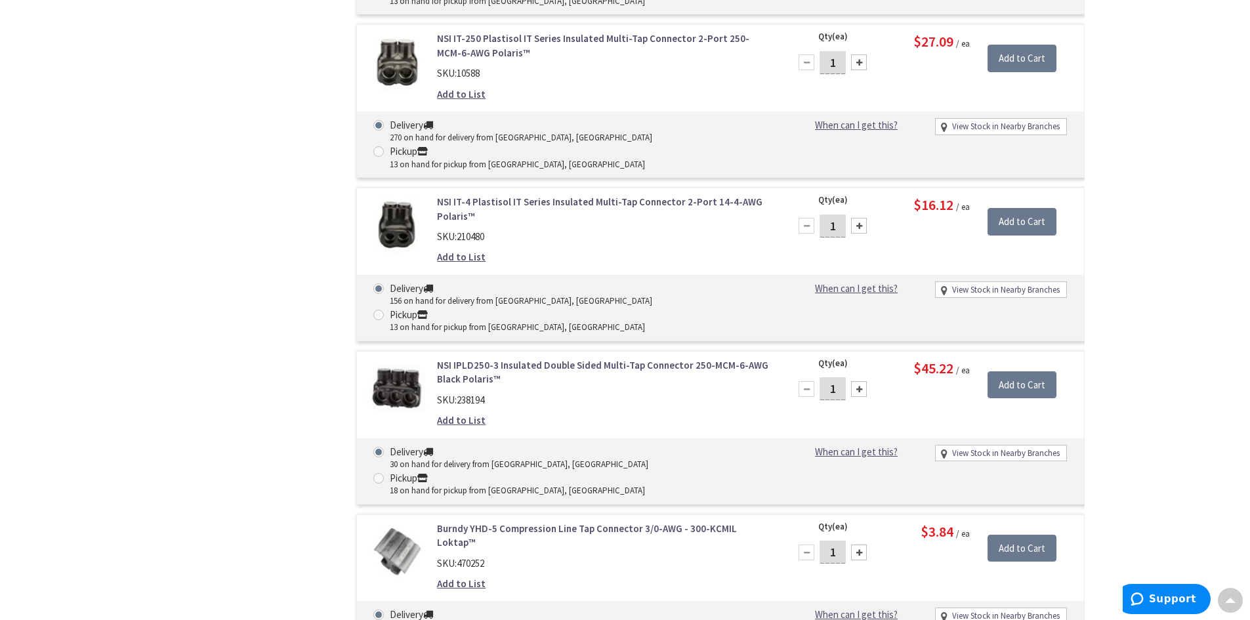
scroll to position [382, 0]
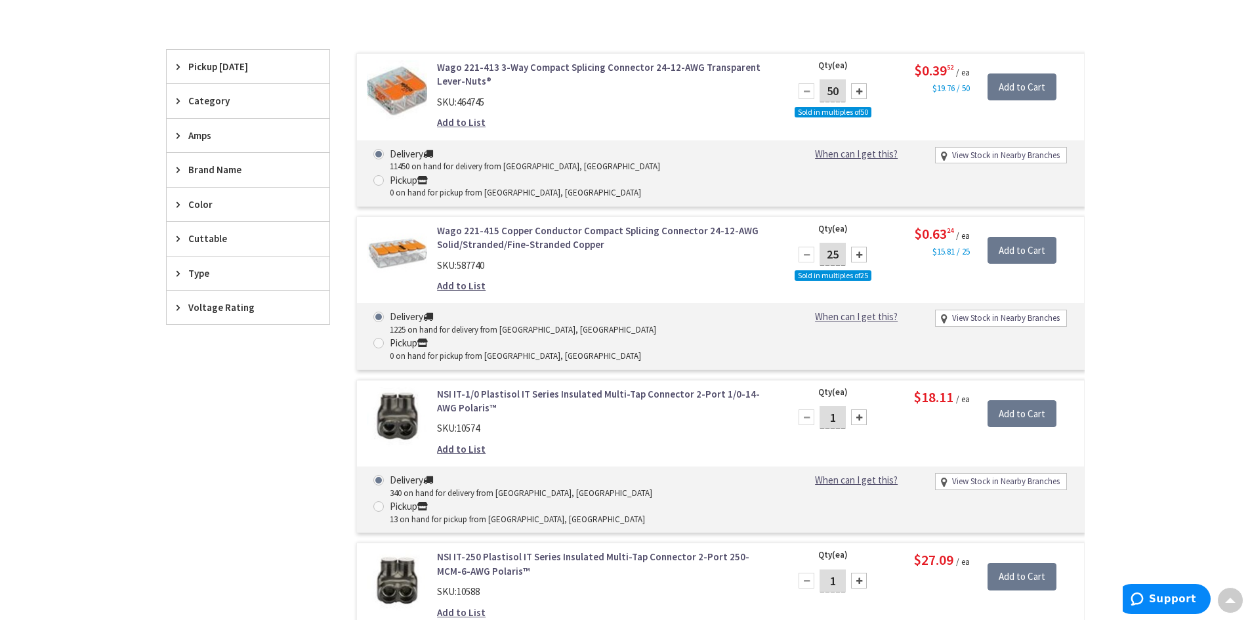
drag, startPoint x: 1112, startPoint y: -23, endPoint x: 1111, endPoint y: -57, distance: 34.1
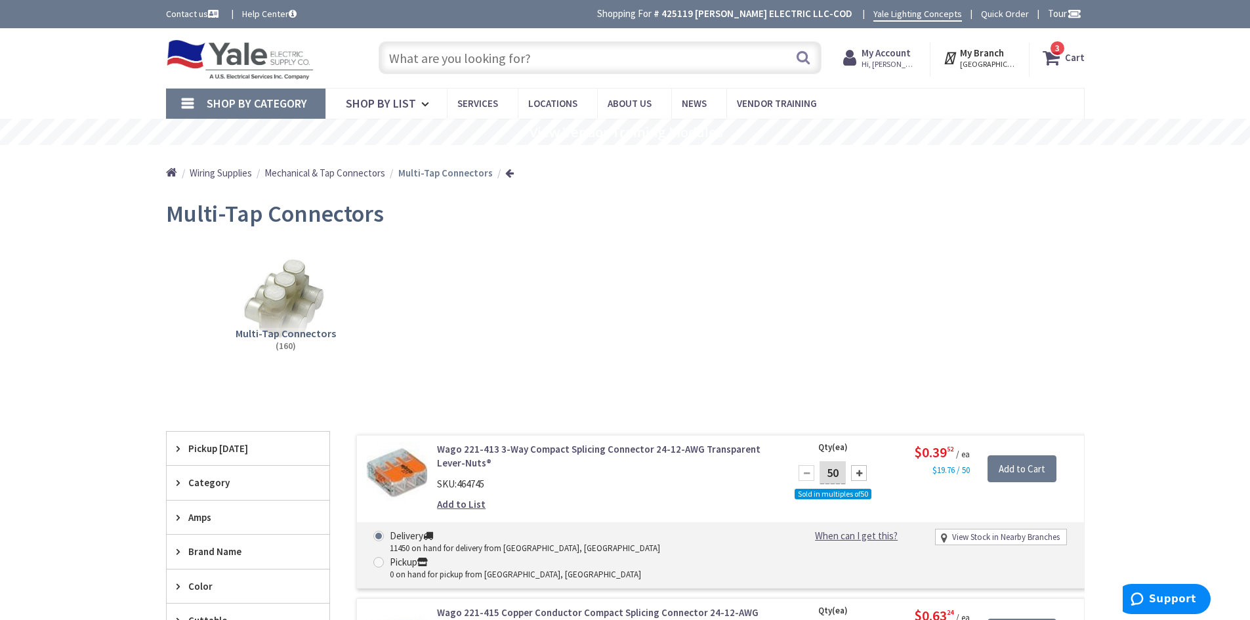
click at [1076, 61] on strong "Cart" at bounding box center [1075, 58] width 20 height 24
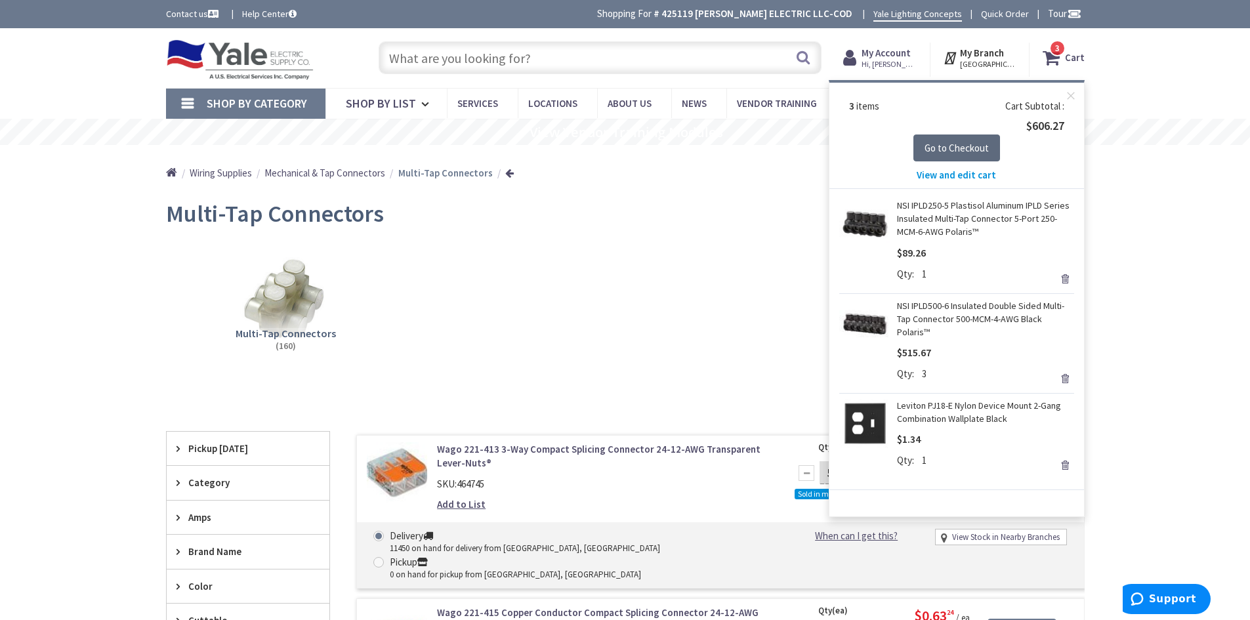
click at [953, 144] on span "Go to Checkout" at bounding box center [956, 148] width 64 height 12
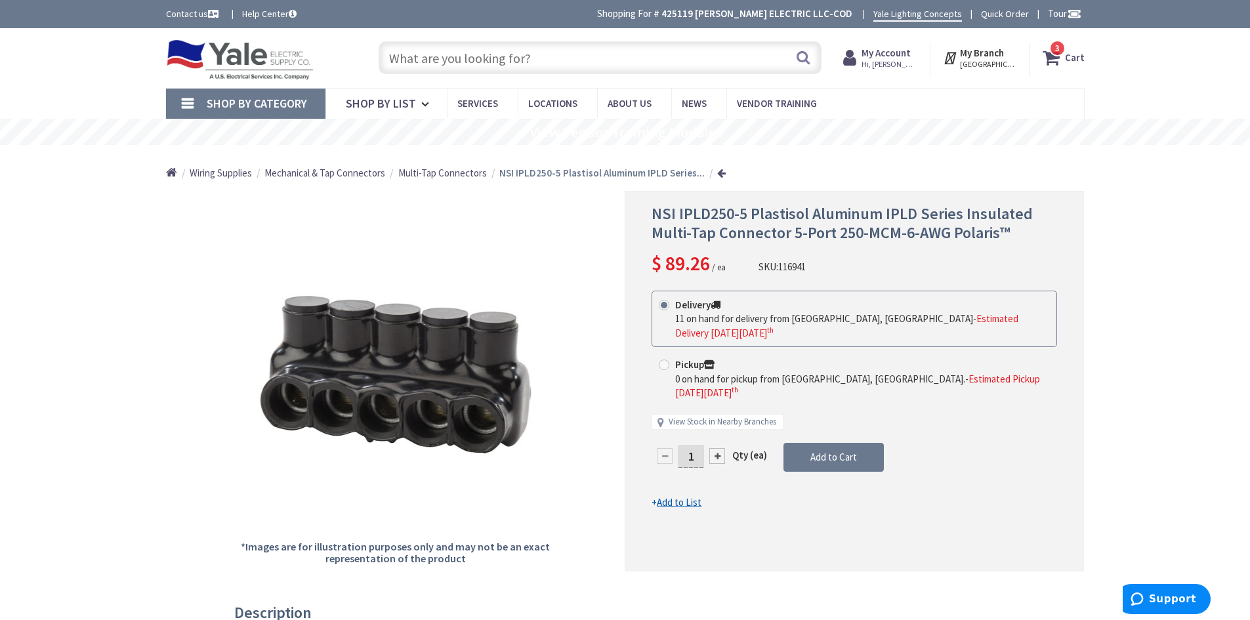
click at [1051, 52] on span "3 3 items" at bounding box center [1057, 48] width 16 height 16
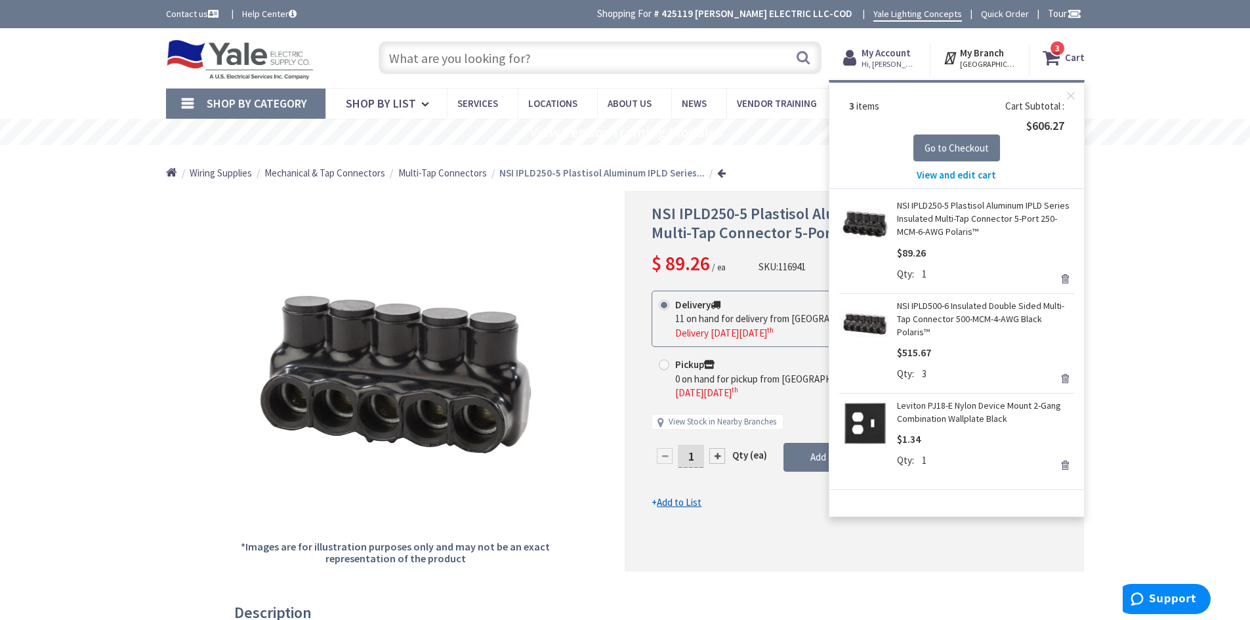
drag, startPoint x: 1138, startPoint y: 205, endPoint x: 1043, endPoint y: 66, distance: 169.0
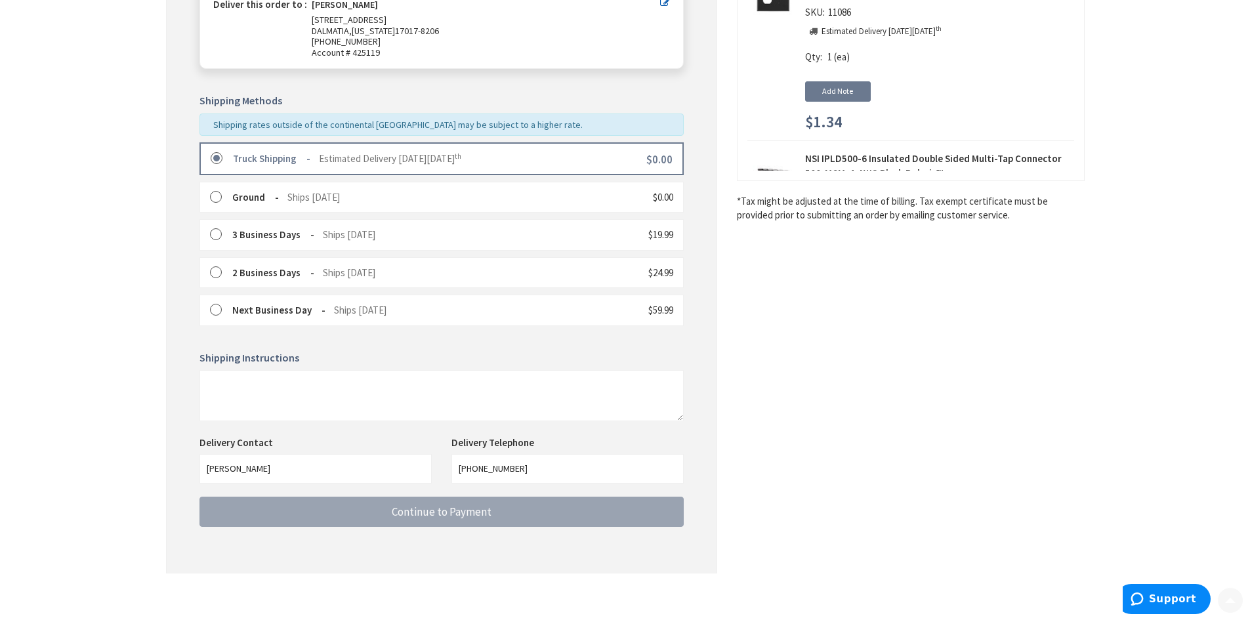
scroll to position [250, 0]
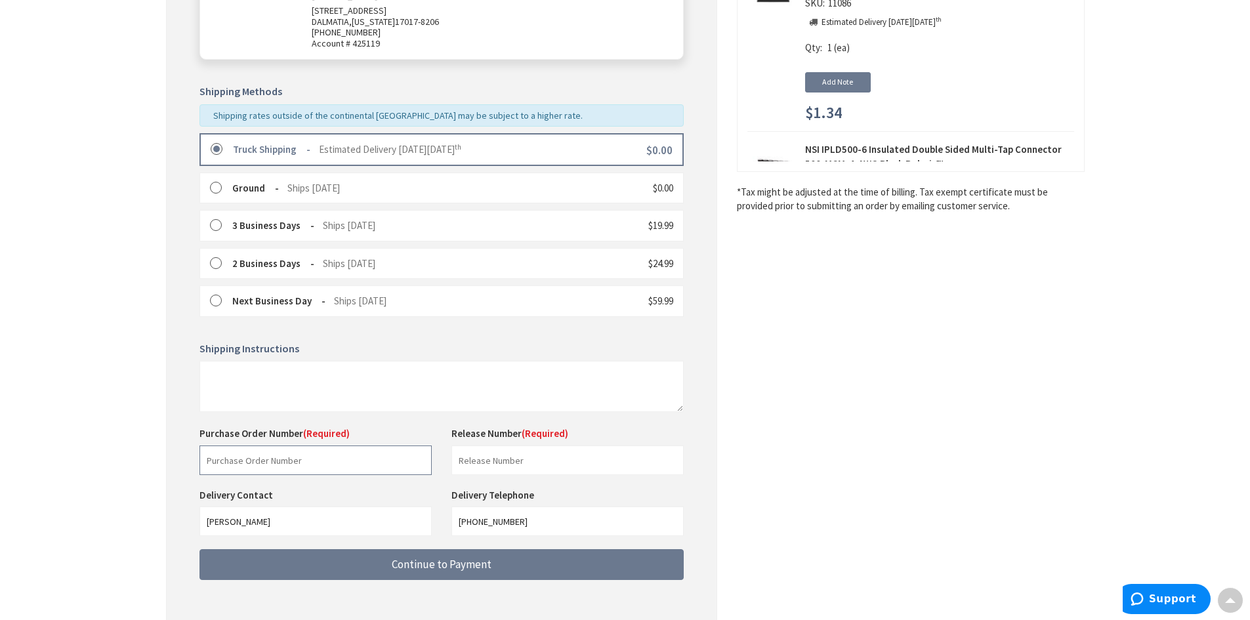
click at [289, 459] on input "text" at bounding box center [315, 460] width 232 height 30
type input "Blank- Service"
click at [779, 493] on div "Shipping Review & Payment Estimated Total $606.27 3 Some items on your order ar…" at bounding box center [625, 229] width 918 height 821
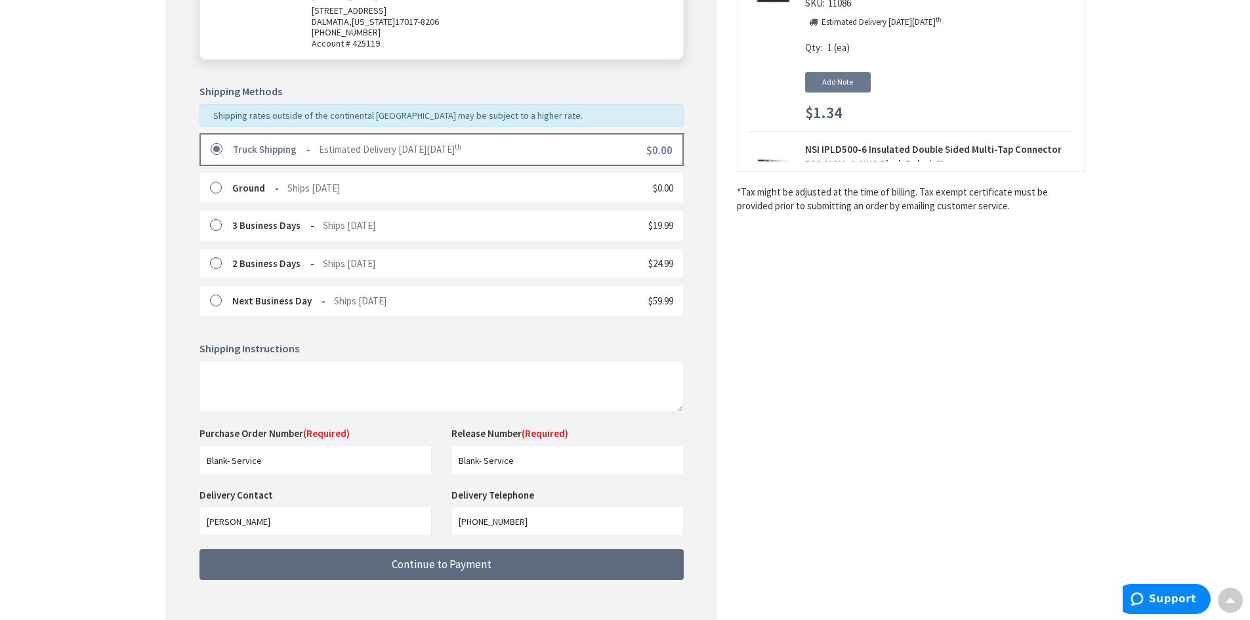
click at [594, 561] on button "Continue to Payment" at bounding box center [441, 564] width 484 height 31
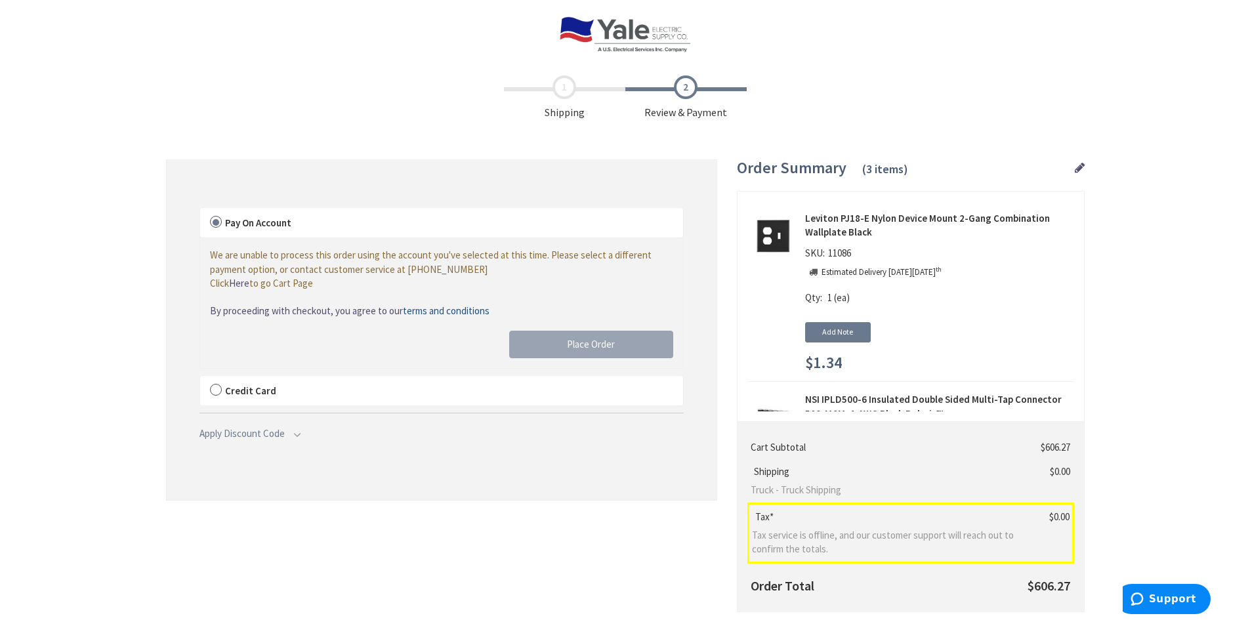
click at [215, 389] on label "Credit Card" at bounding box center [441, 391] width 483 height 30
click at [200, 378] on input "Credit Card" at bounding box center [200, 378] width 0 height 0
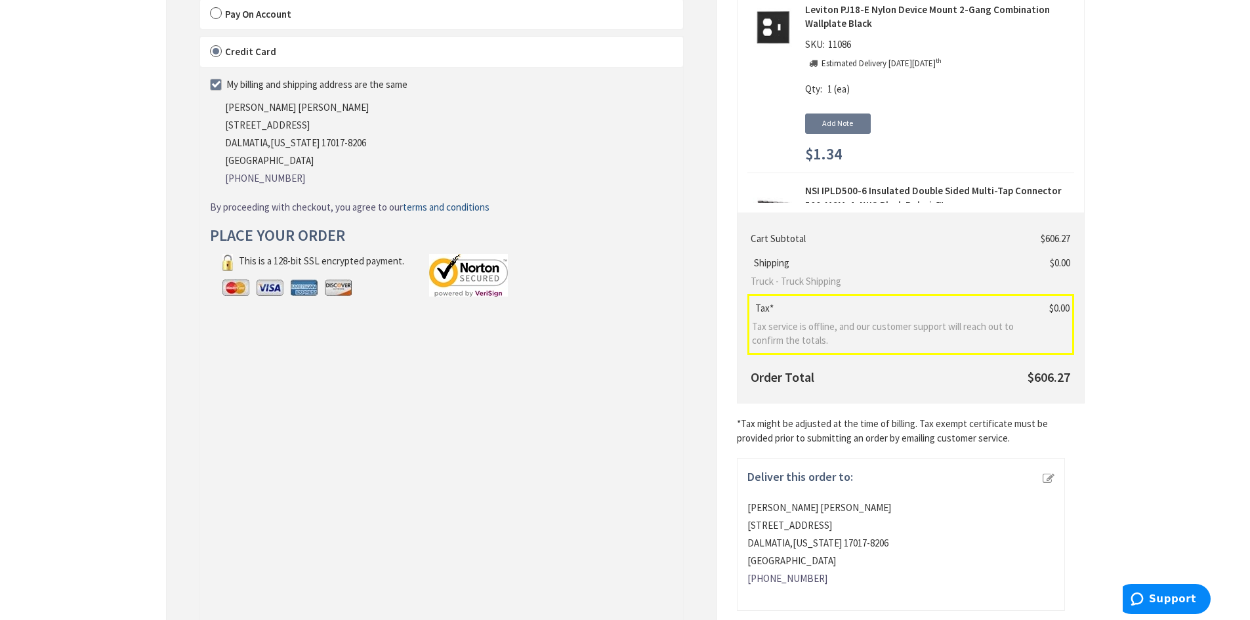
scroll to position [262, 0]
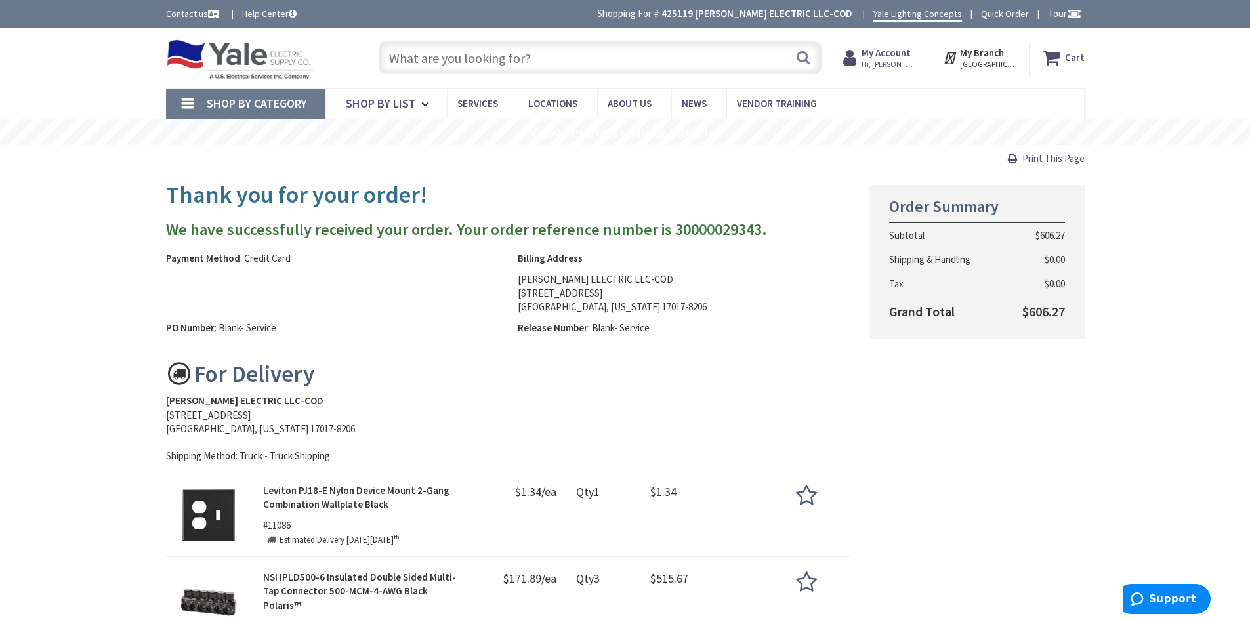
click at [513, 65] on input "text" at bounding box center [599, 57] width 443 height 33
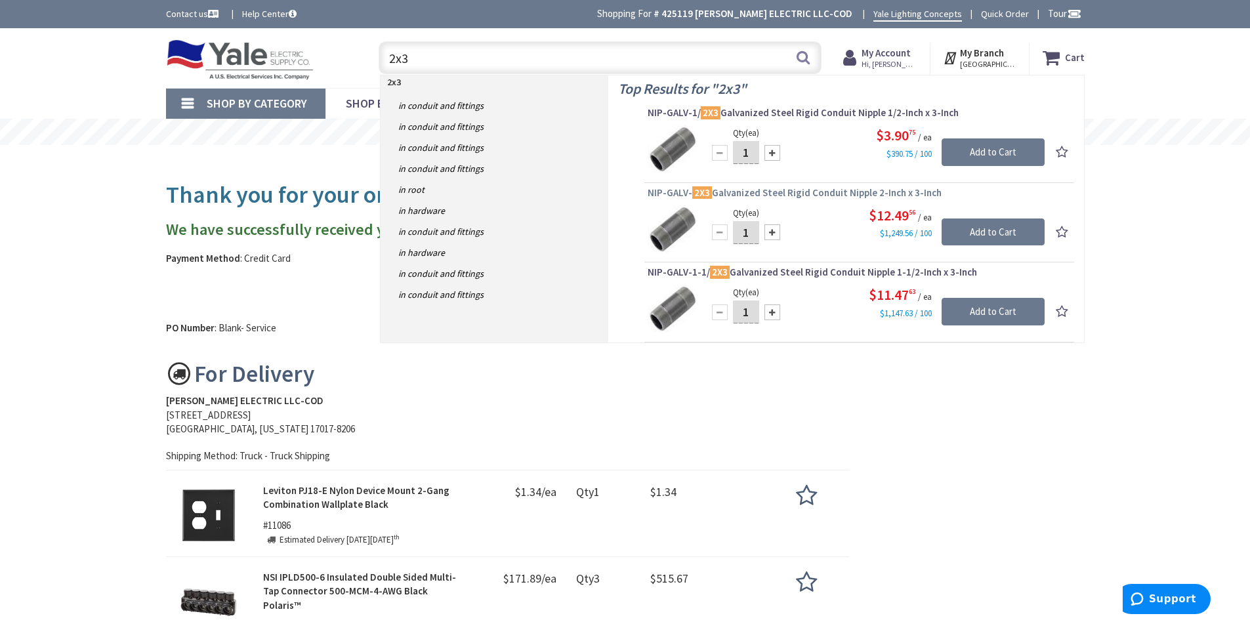
type input "2x3"
click at [864, 193] on span "NIP-GALV- 2X3 Galvanized Steel Rigid Conduit Nipple 2-Inch x 3-Inch" at bounding box center [858, 192] width 423 height 13
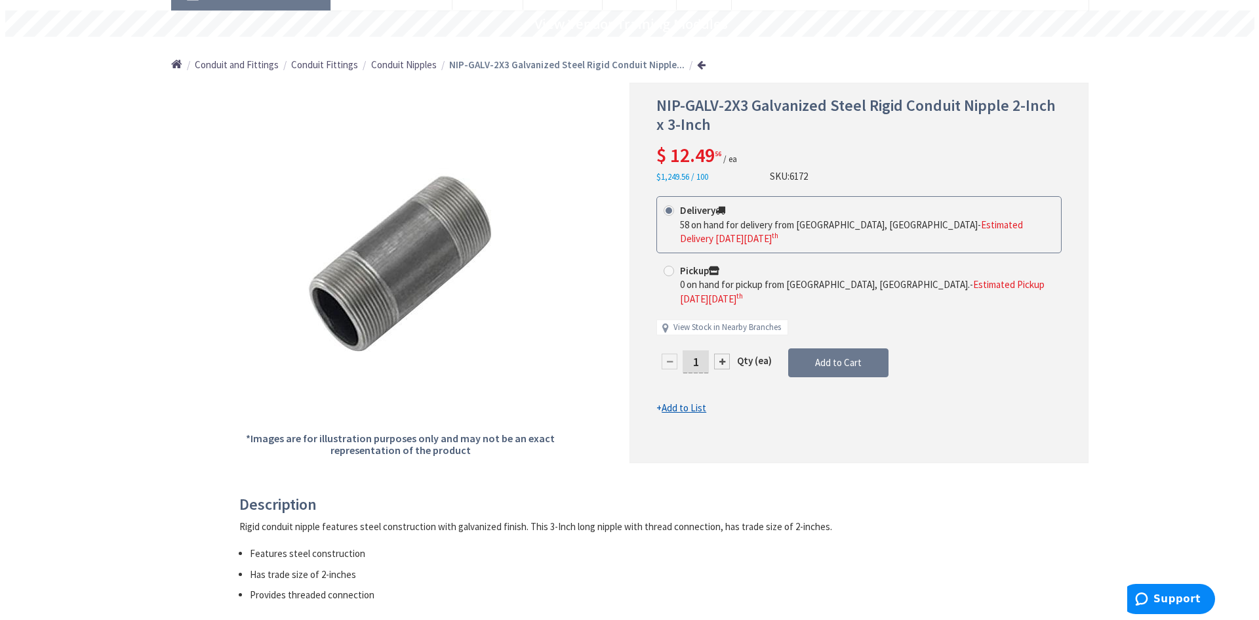
scroll to position [131, 0]
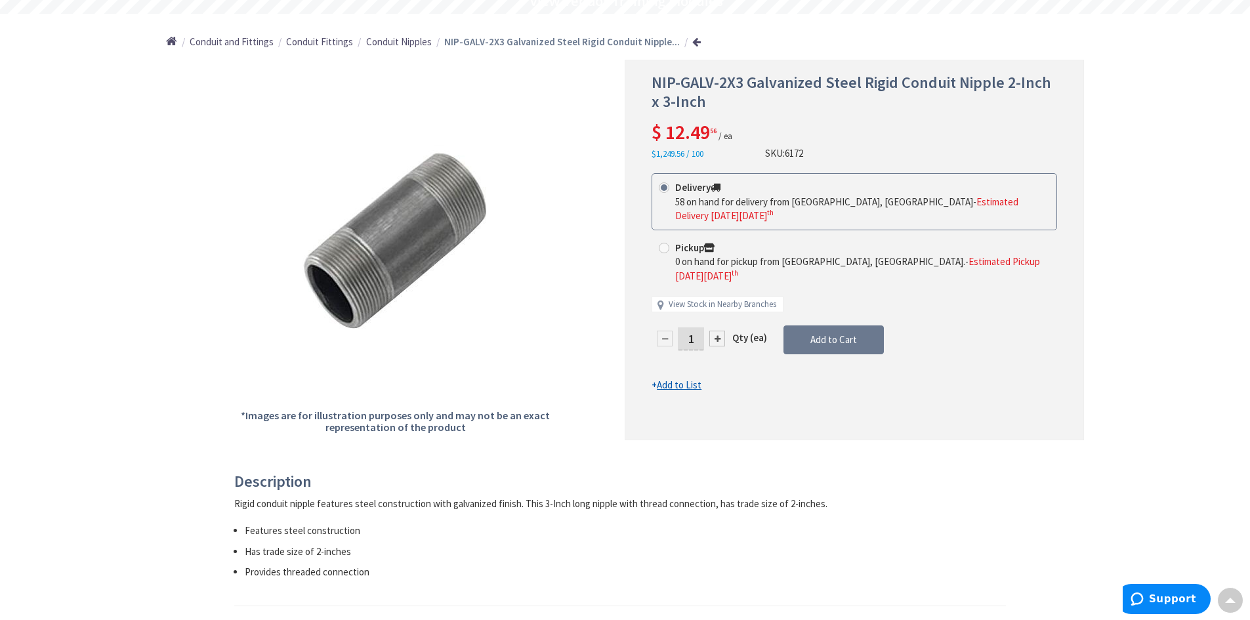
click at [714, 331] on div at bounding box center [717, 339] width 16 height 16
click at [714, 314] on div at bounding box center [854, 249] width 458 height 378
click at [718, 331] on div at bounding box center [717, 339] width 16 height 16
type input "3"
click at [832, 333] on span "Add to Cart" at bounding box center [833, 339] width 47 height 12
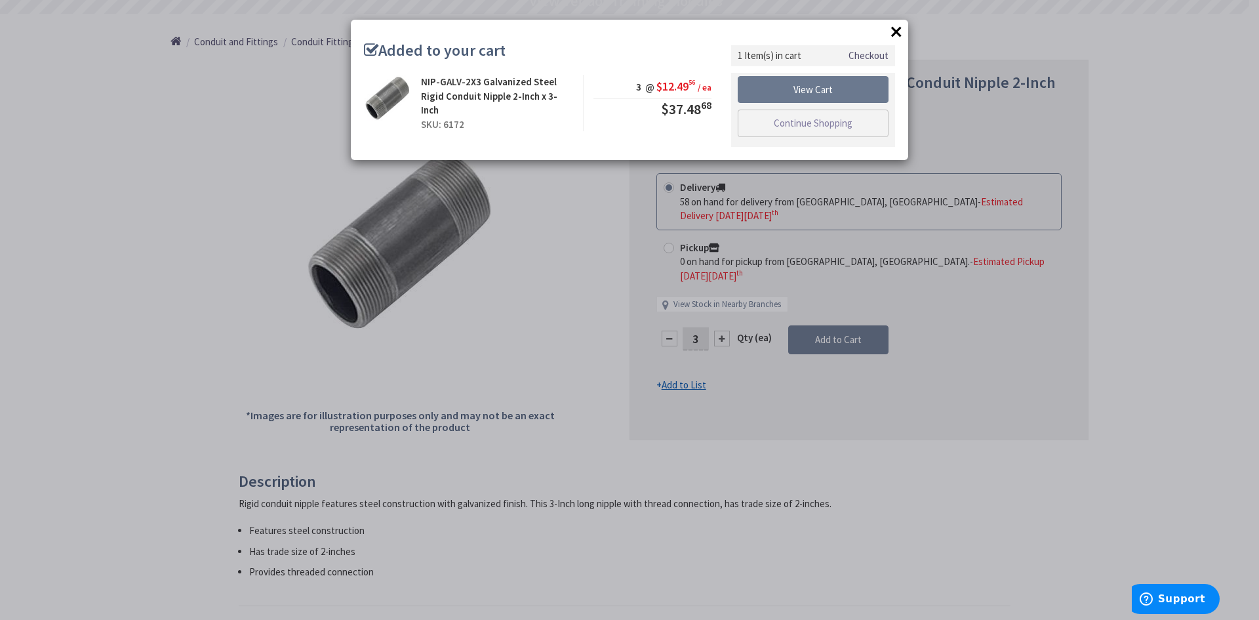
scroll to position [0, 0]
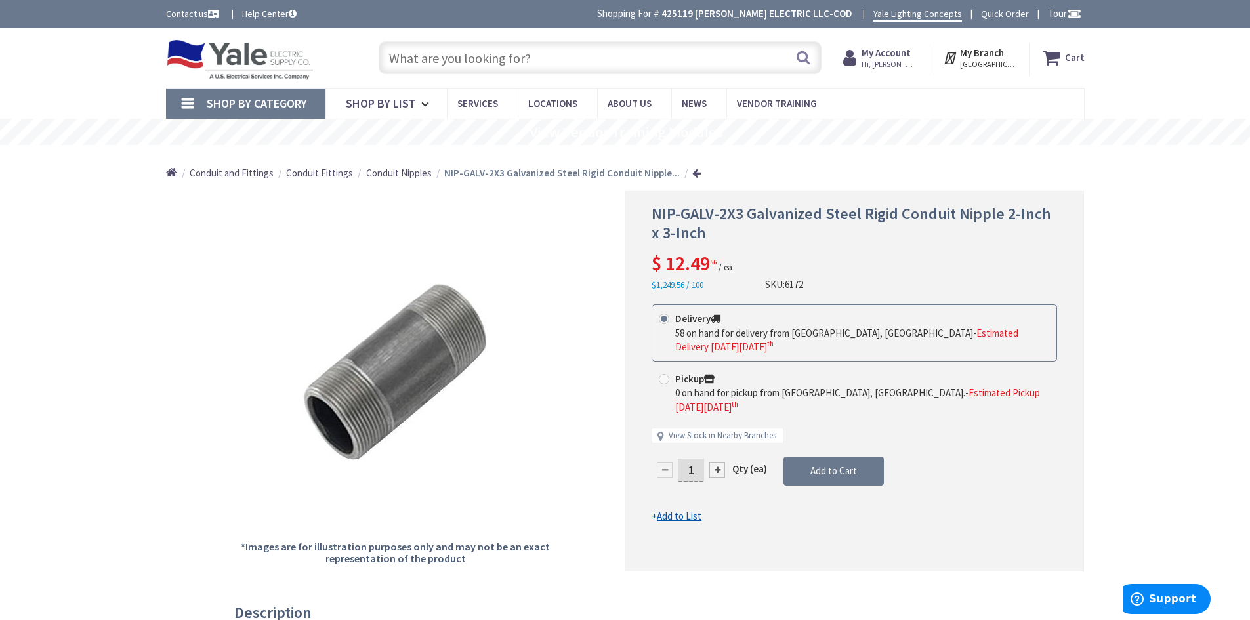
click at [1067, 57] on strong "Cart" at bounding box center [1075, 58] width 20 height 24
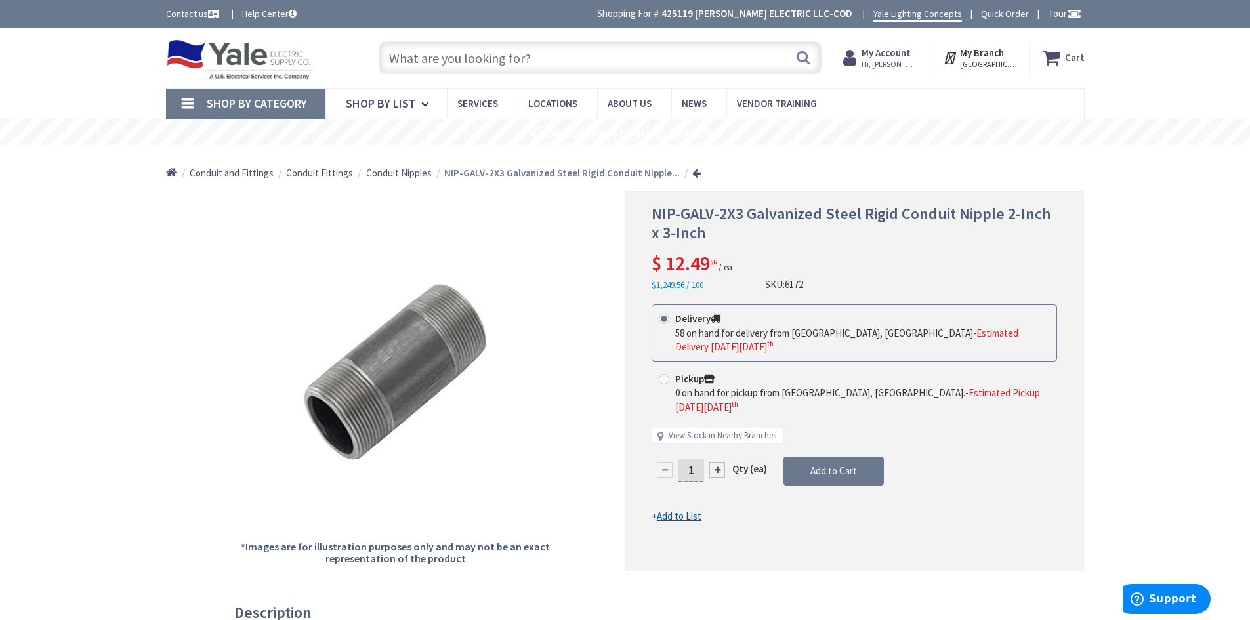
click at [718, 462] on div at bounding box center [717, 470] width 16 height 16
click at [718, 442] on div at bounding box center [854, 381] width 458 height 378
click at [717, 462] on div at bounding box center [717, 470] width 16 height 16
type input "3"
click at [821, 464] on span "Add to Cart" at bounding box center [833, 470] width 47 height 12
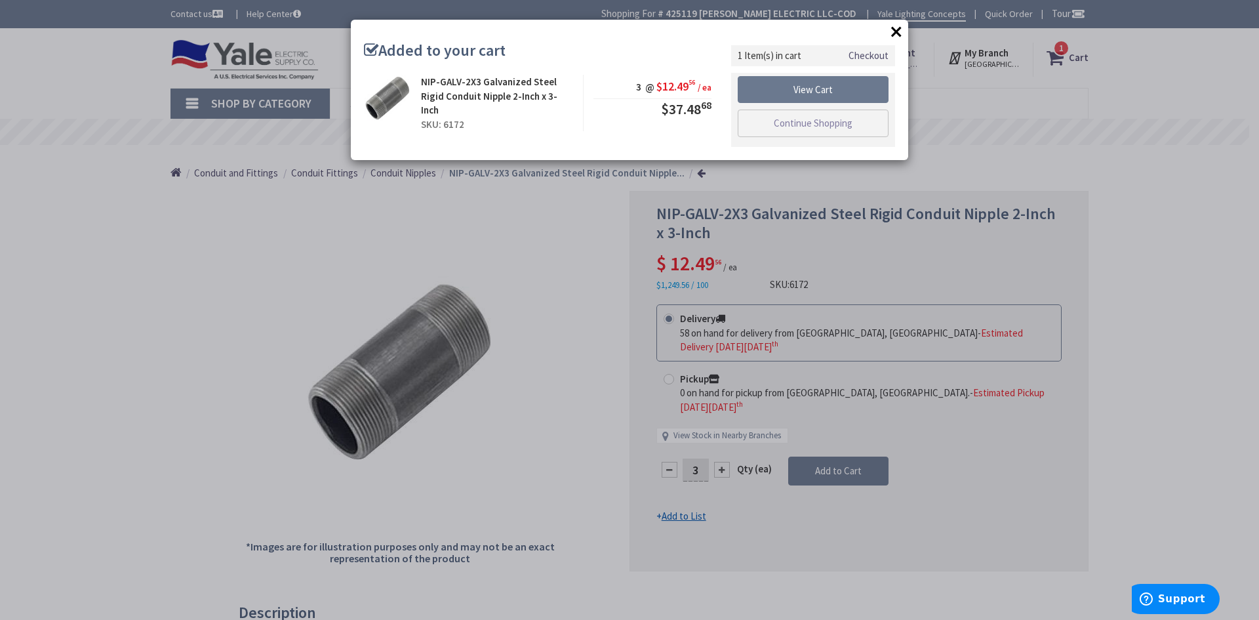
click at [895, 29] on button "×" at bounding box center [897, 32] width 20 height 20
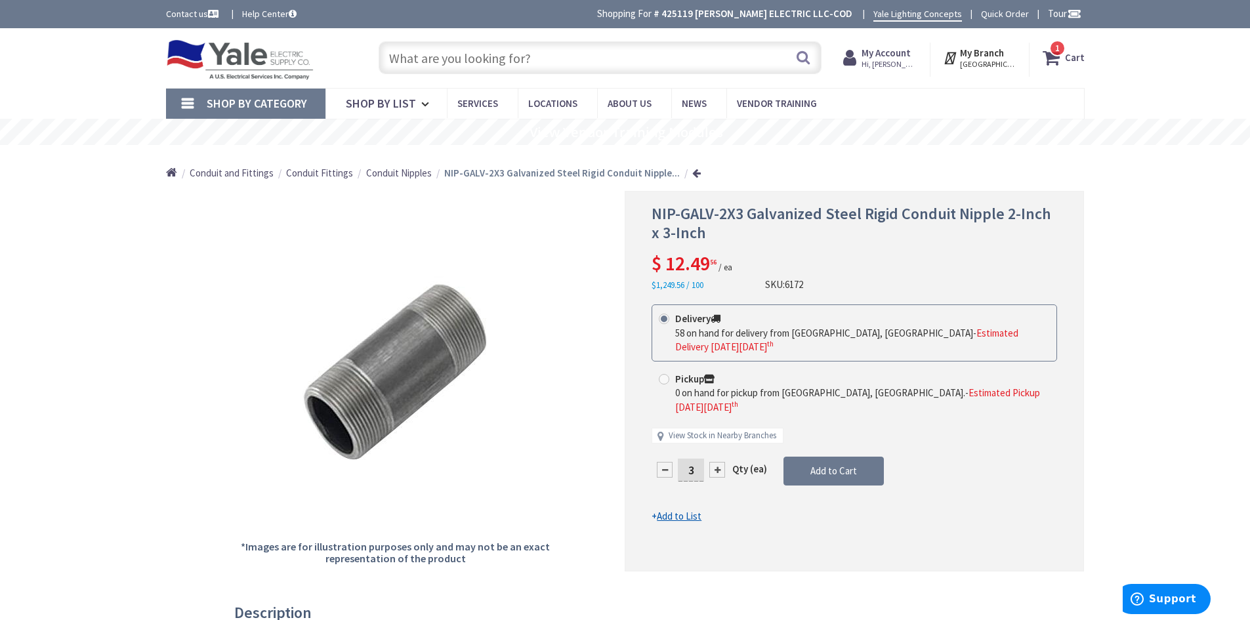
click at [1072, 57] on strong "Cart" at bounding box center [1075, 58] width 20 height 24
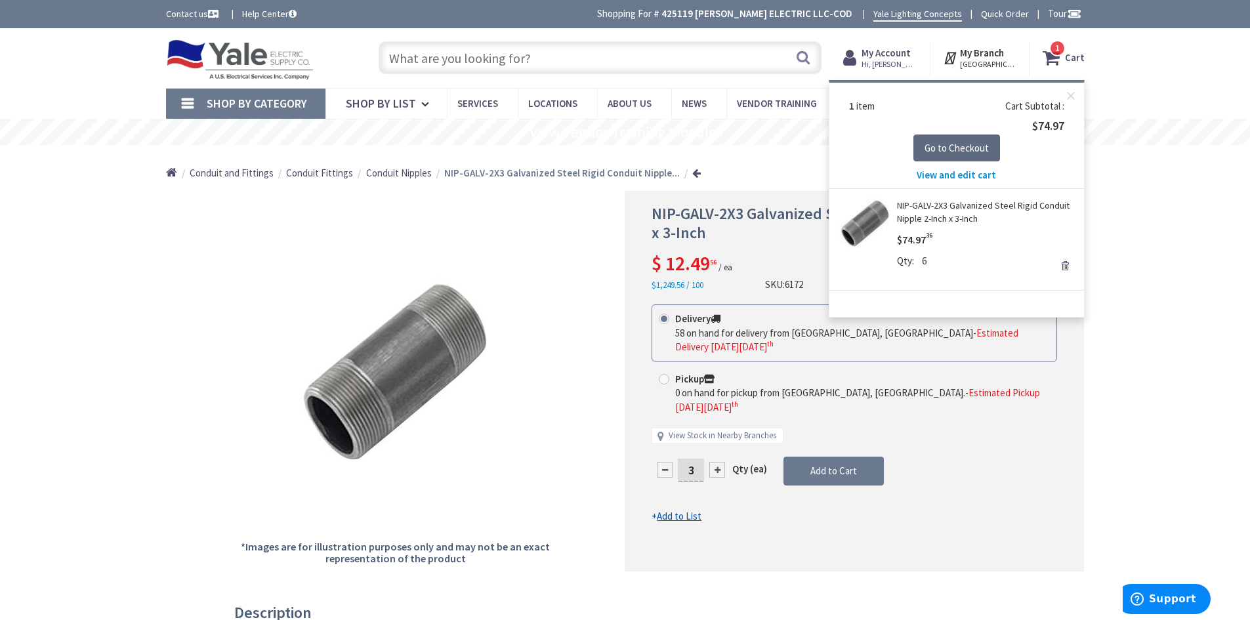
click at [952, 149] on span "Go to Checkout" at bounding box center [956, 148] width 64 height 12
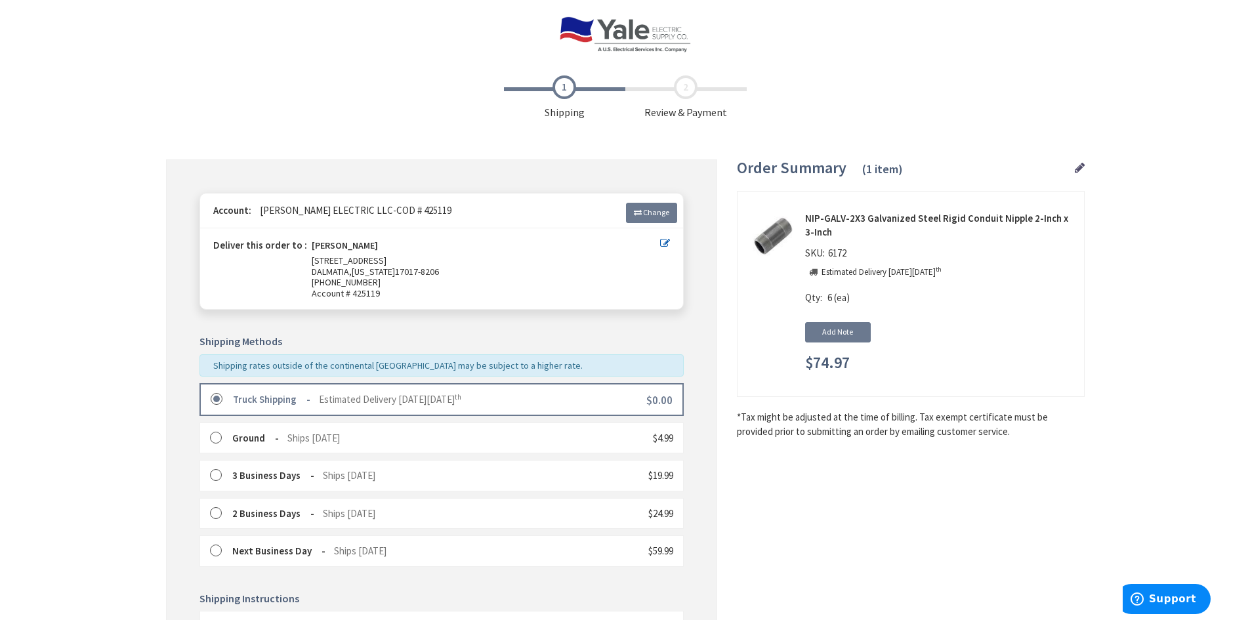
click at [622, 35] on img at bounding box center [624, 34] width 131 height 36
